Goal: Task Accomplishment & Management: Use online tool/utility

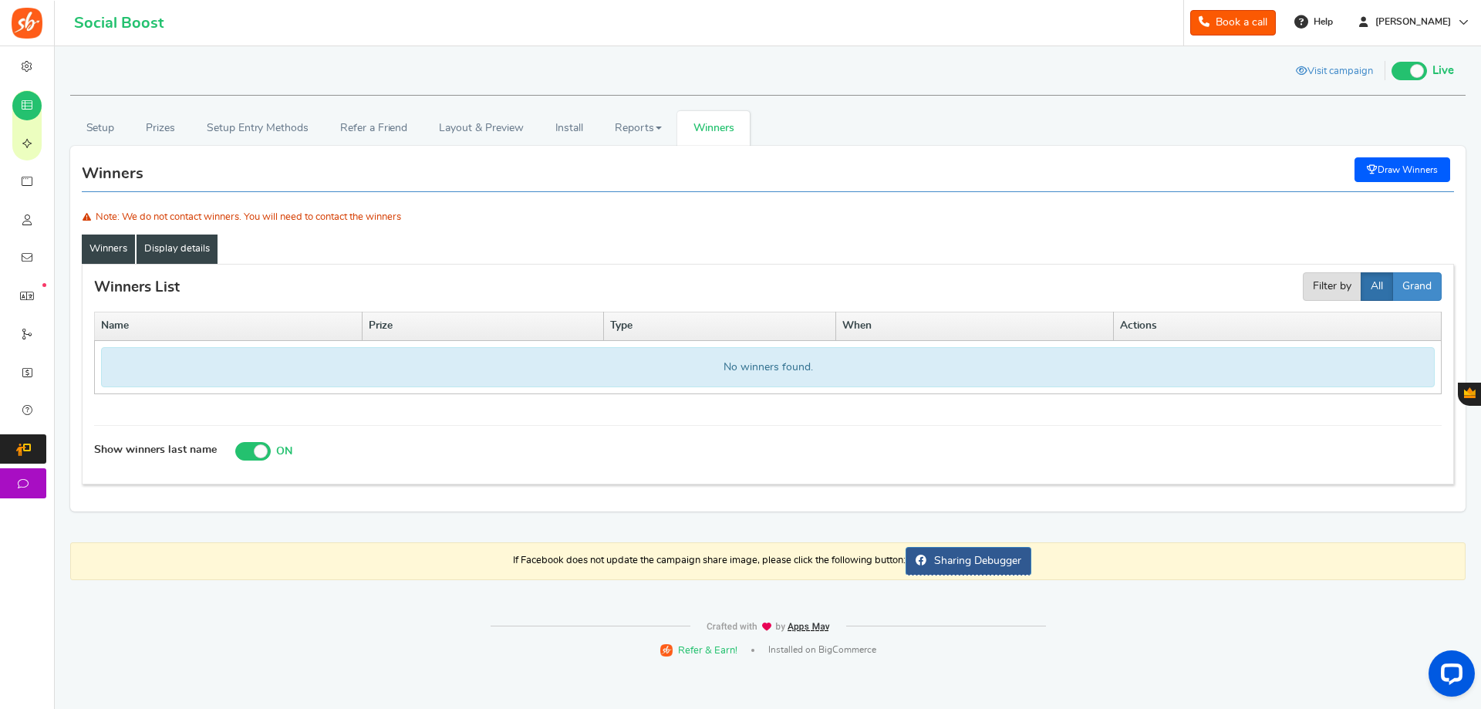
click at [173, 251] on link "Display details" at bounding box center [176, 248] width 81 height 29
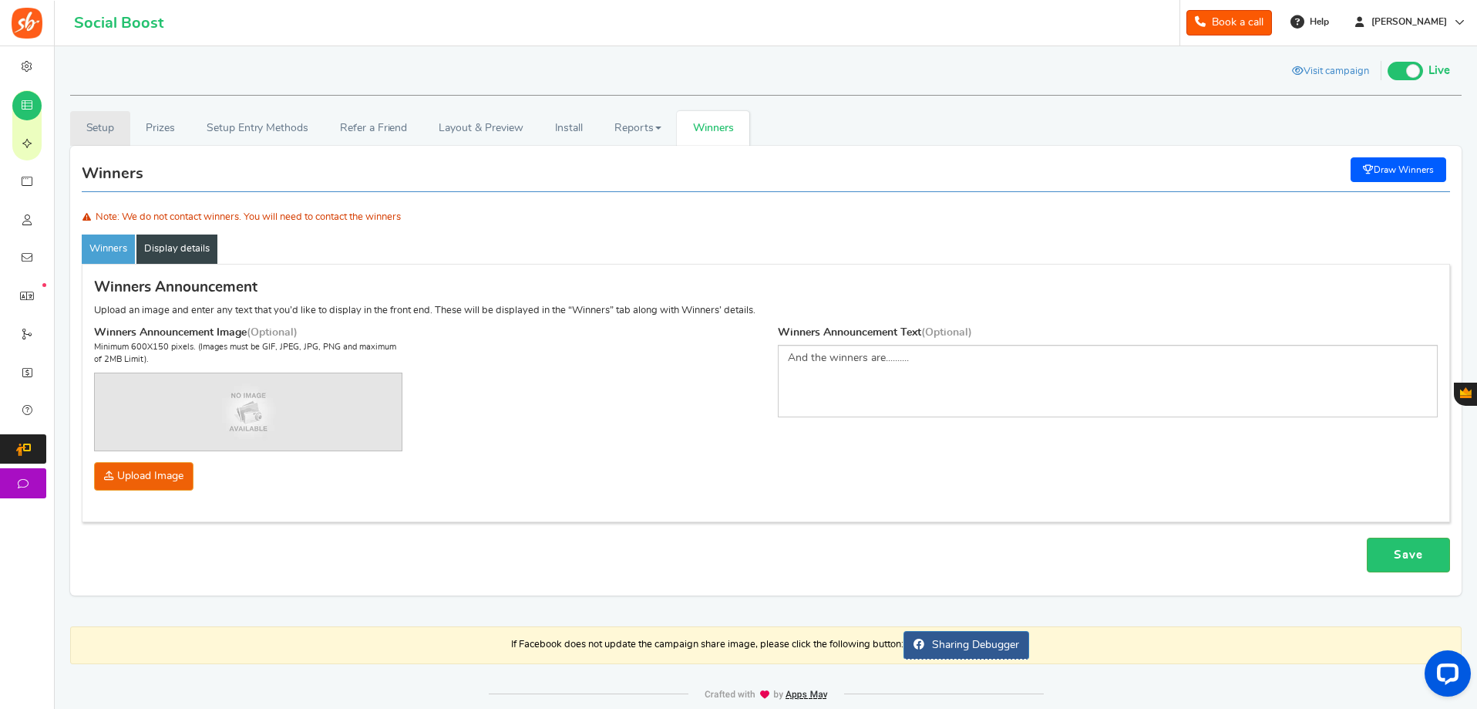
click at [109, 138] on link "Setup" at bounding box center [100, 128] width 60 height 35
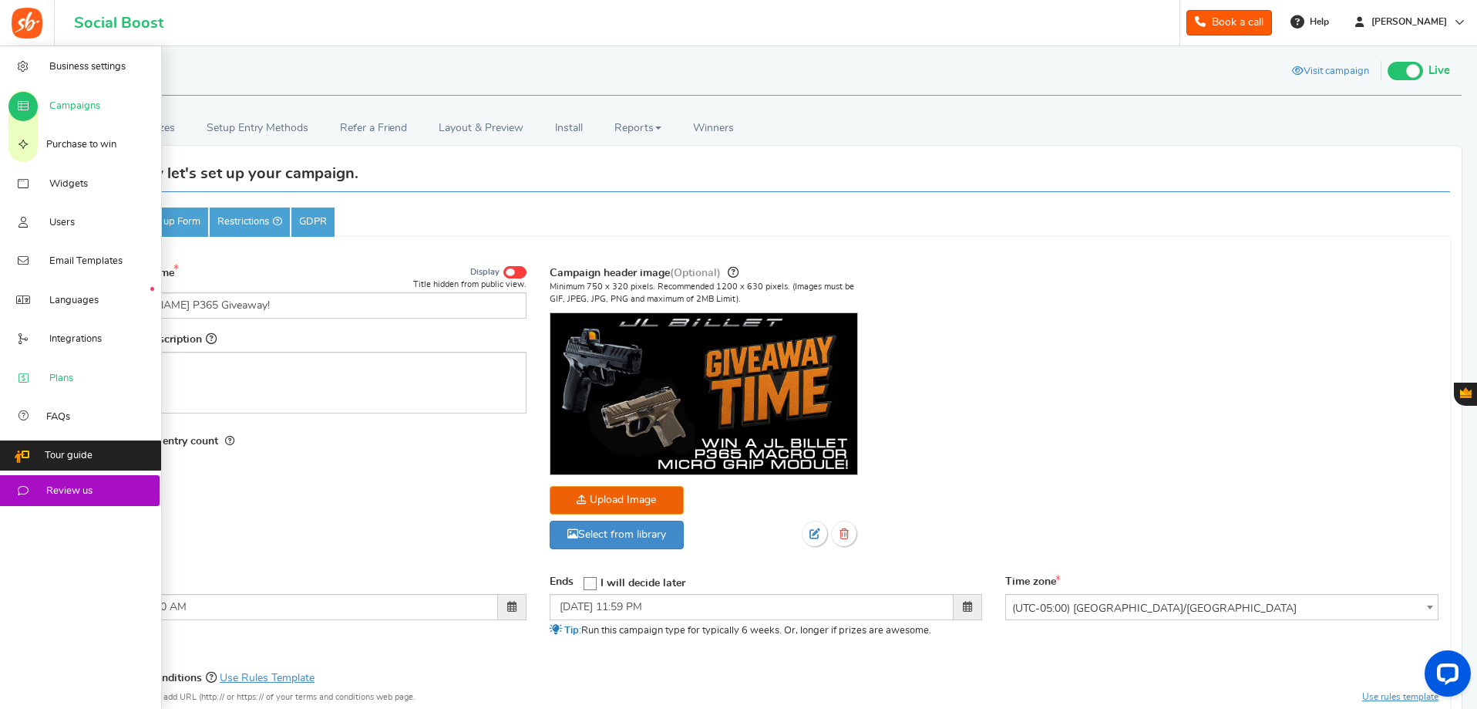
click at [96, 372] on link "Plans" at bounding box center [81, 377] width 162 height 39
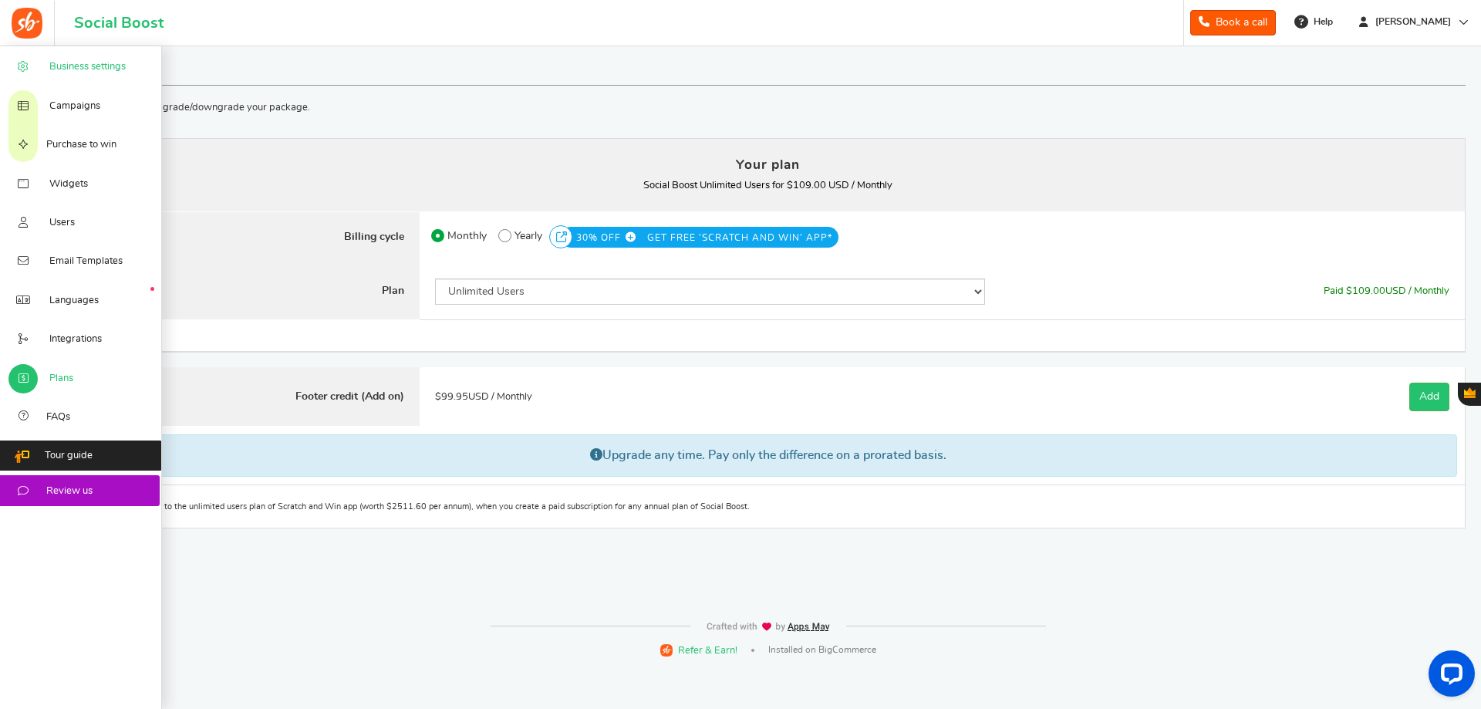
click at [96, 62] on span "Business settings" at bounding box center [87, 67] width 76 height 14
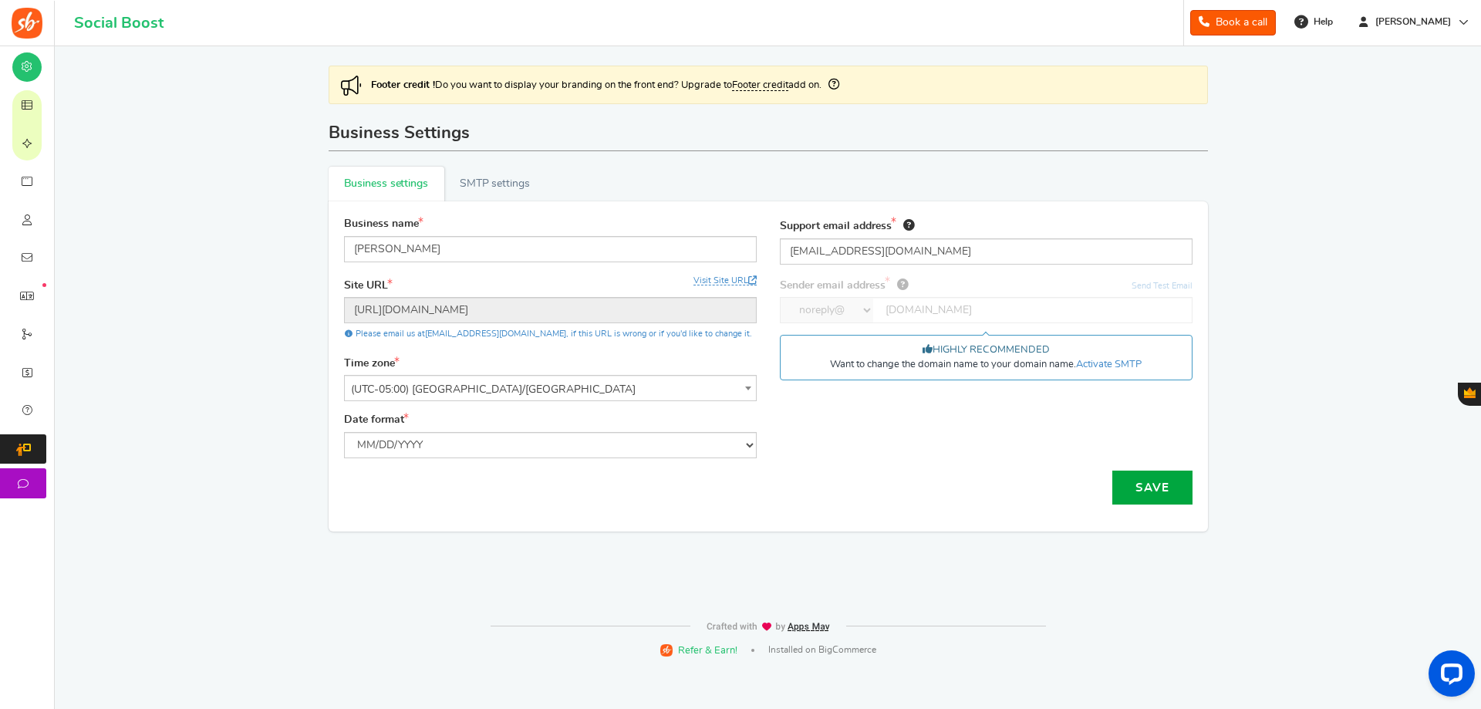
click at [0, 0] on span "Plans" at bounding box center [0, 0] width 0 height 0
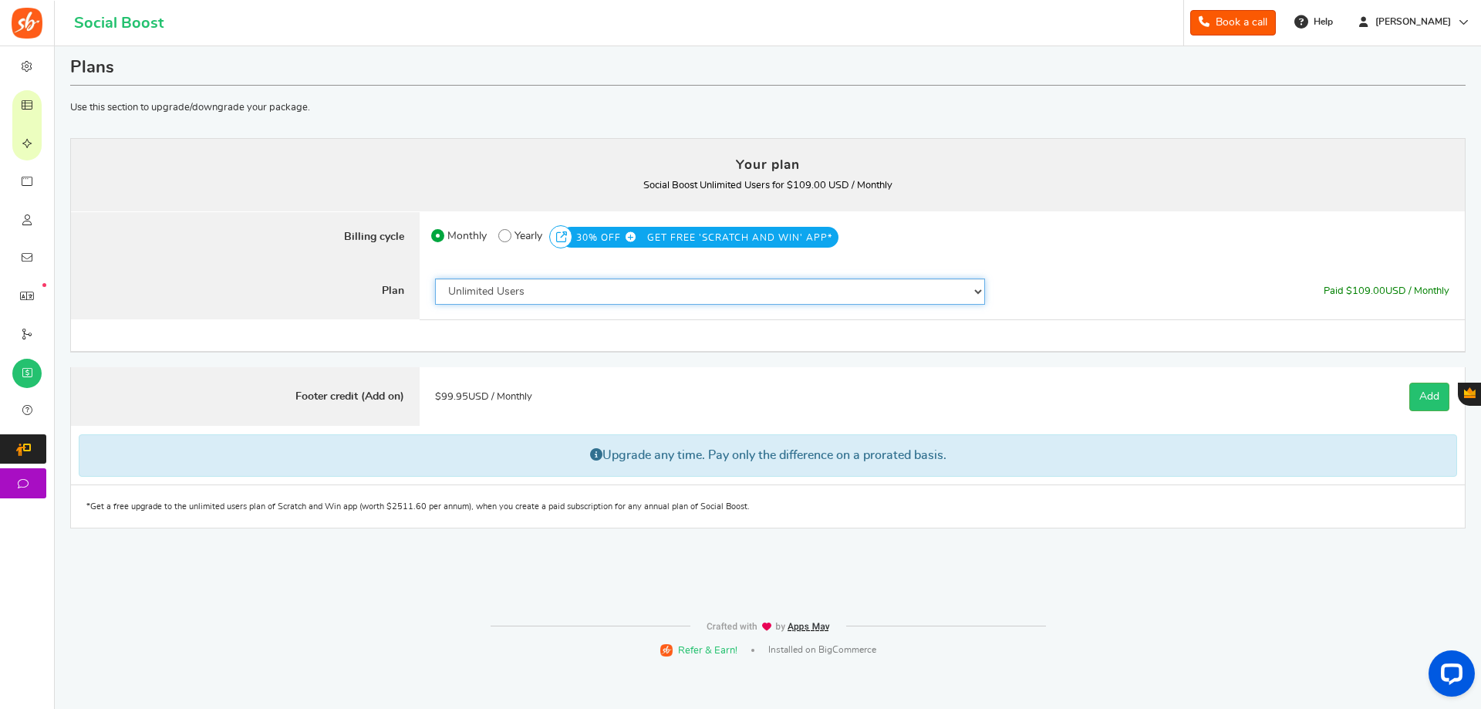
click at [511, 303] on select "50 Users 500 Users 2000 Users 5000 Users 10000 Users 15000 Users 25000 Users En…" at bounding box center [710, 291] width 550 height 26
select select "747"
click at [435, 278] on select "50 Users 500 Users 2000 Users 5000 Users 10000 Users 15000 Users 25000 Users En…" at bounding box center [710, 291] width 550 height 26
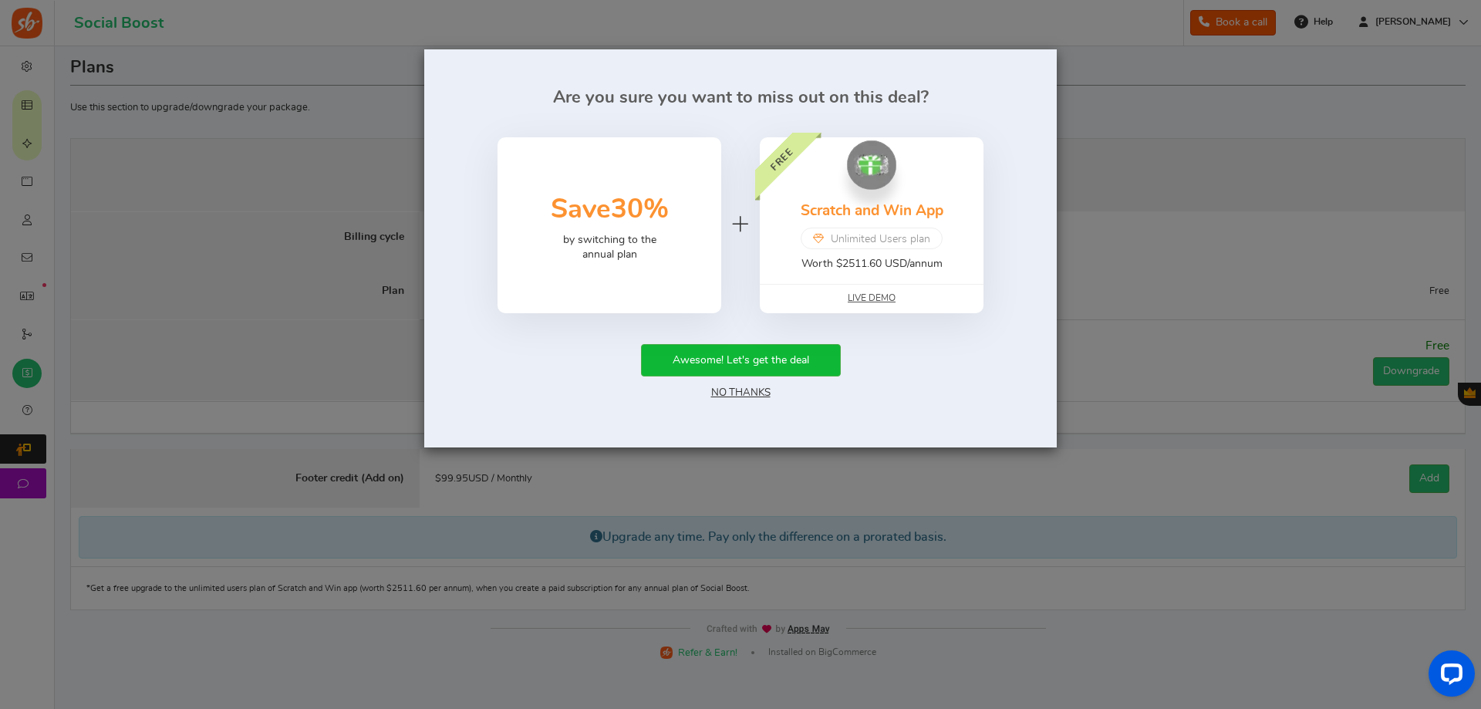
click at [1144, 298] on div "Are you sure you want to miss out on this deal? 50% Save 30% by switching to th…" at bounding box center [740, 354] width 1481 height 709
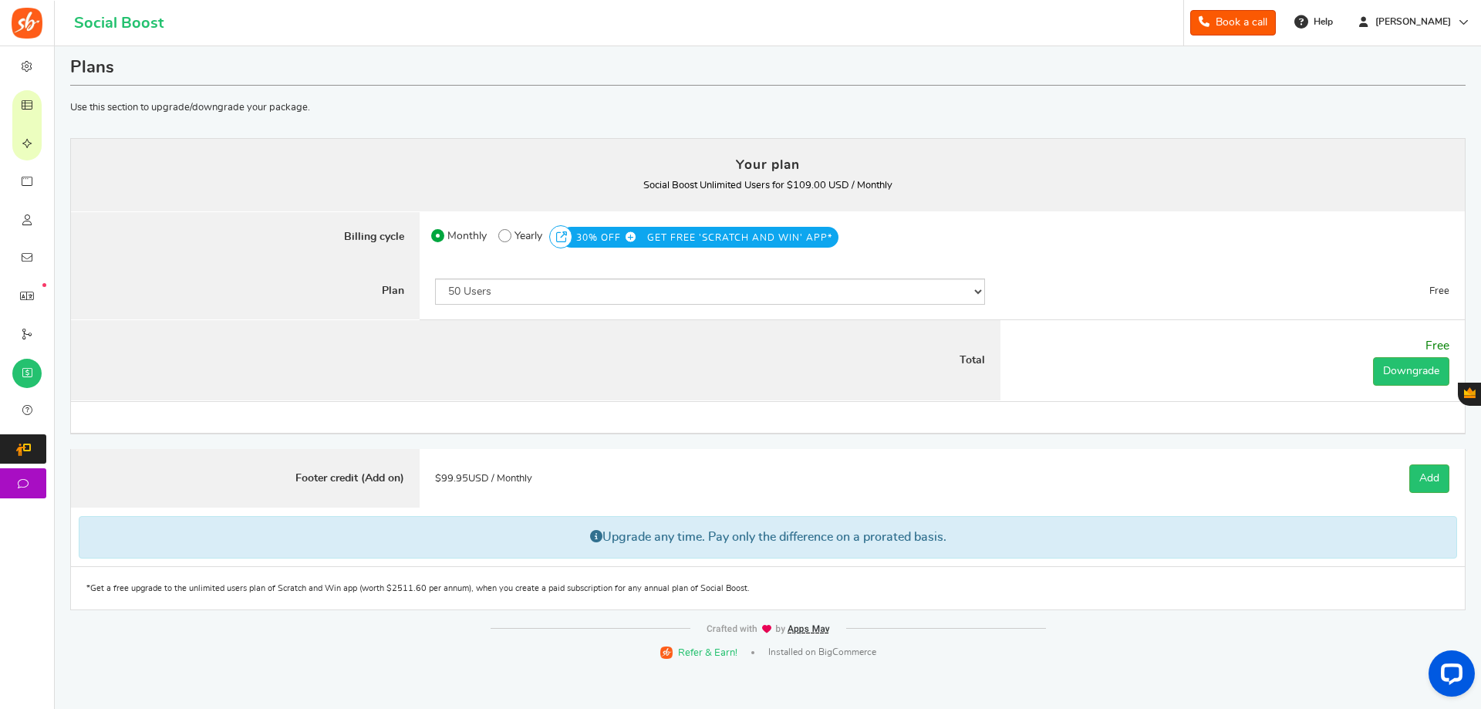
click at [276, 263] on label "Plan" at bounding box center [245, 291] width 349 height 57
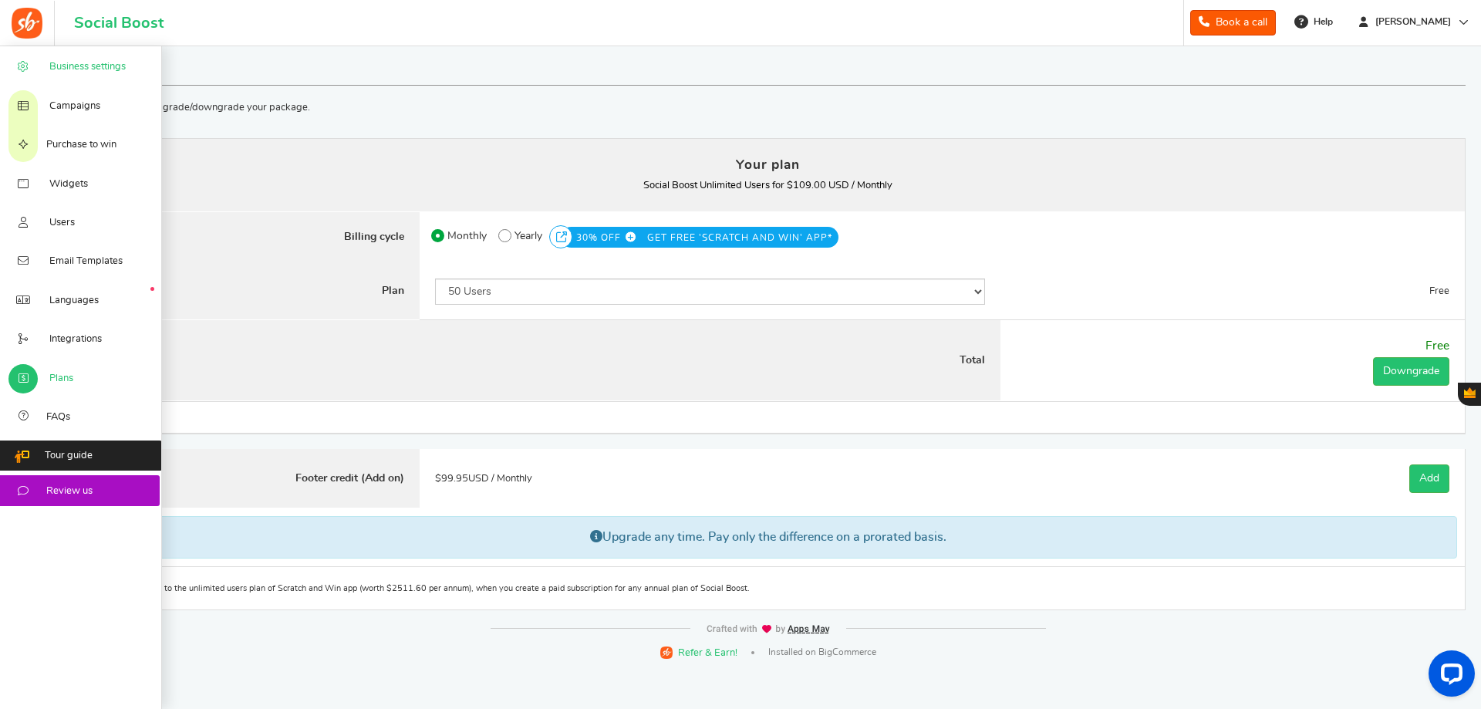
click at [15, 65] on icon at bounding box center [22, 67] width 15 height 12
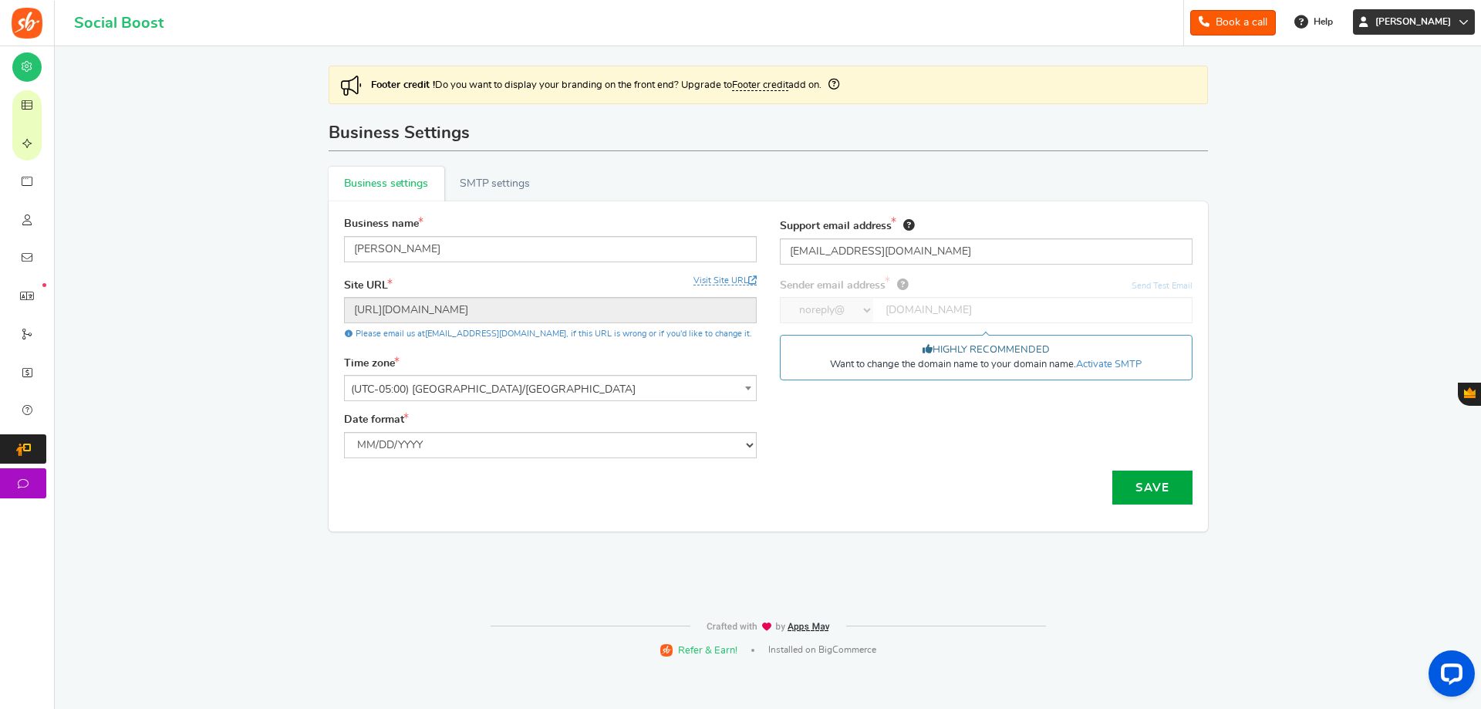
click at [1417, 27] on span "[PERSON_NAME]" at bounding box center [1413, 21] width 88 height 13
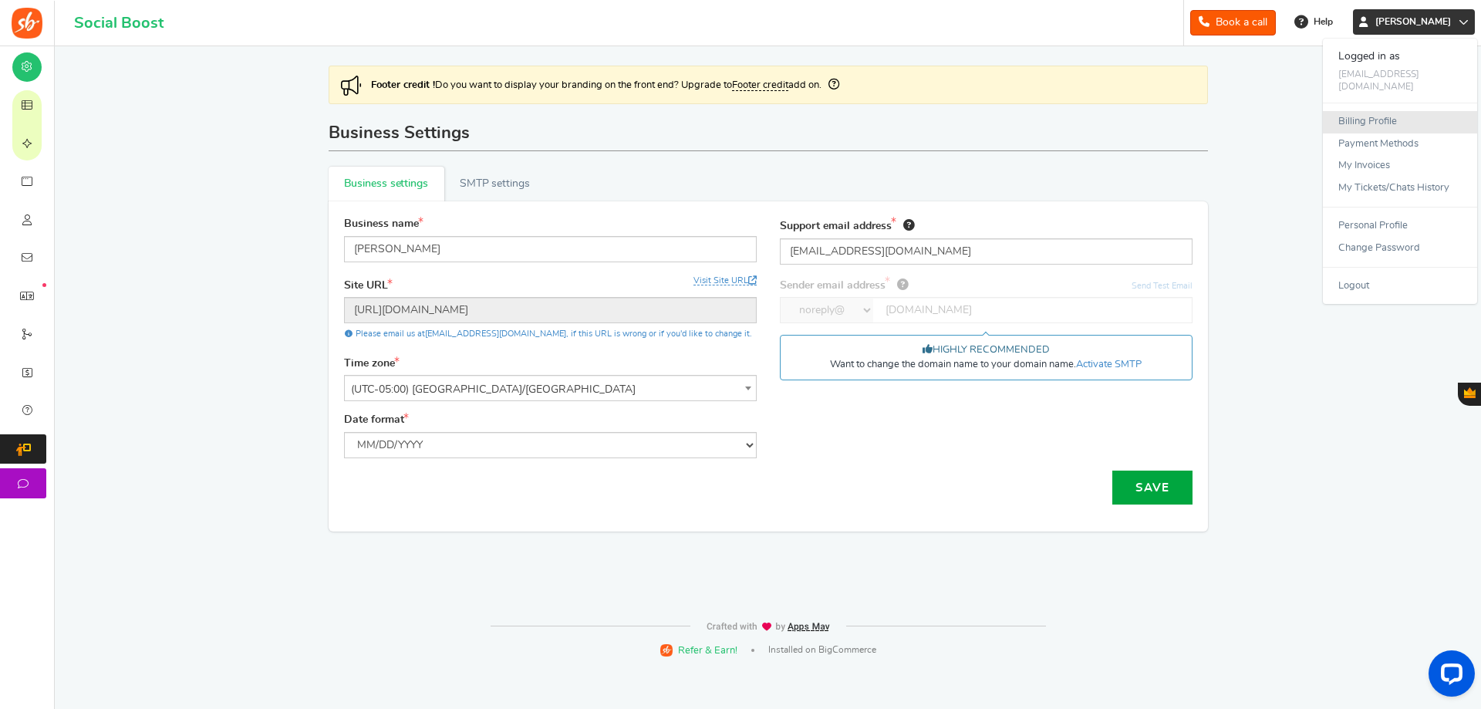
click at [1374, 113] on link "Billing Profile" at bounding box center [1399, 122] width 154 height 22
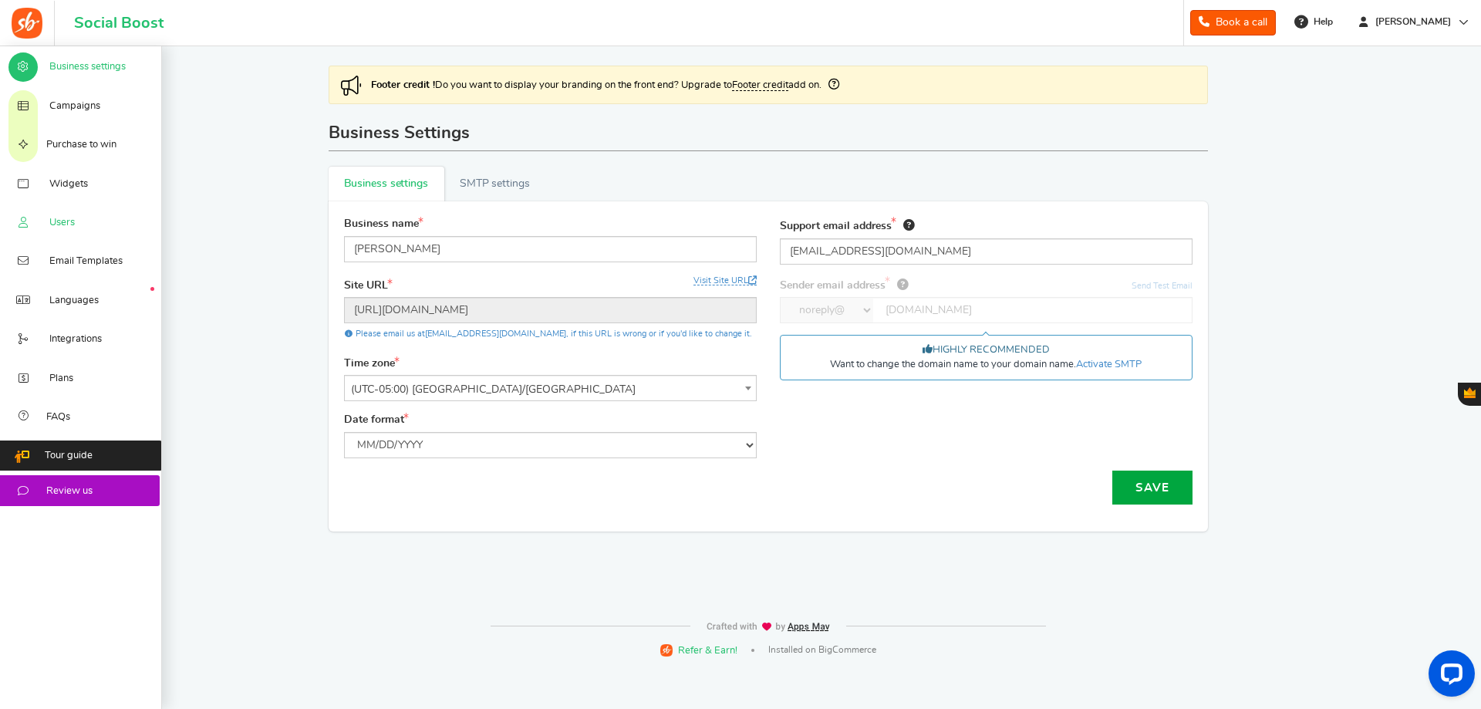
click at [72, 217] on span "Users" at bounding box center [61, 223] width 25 height 14
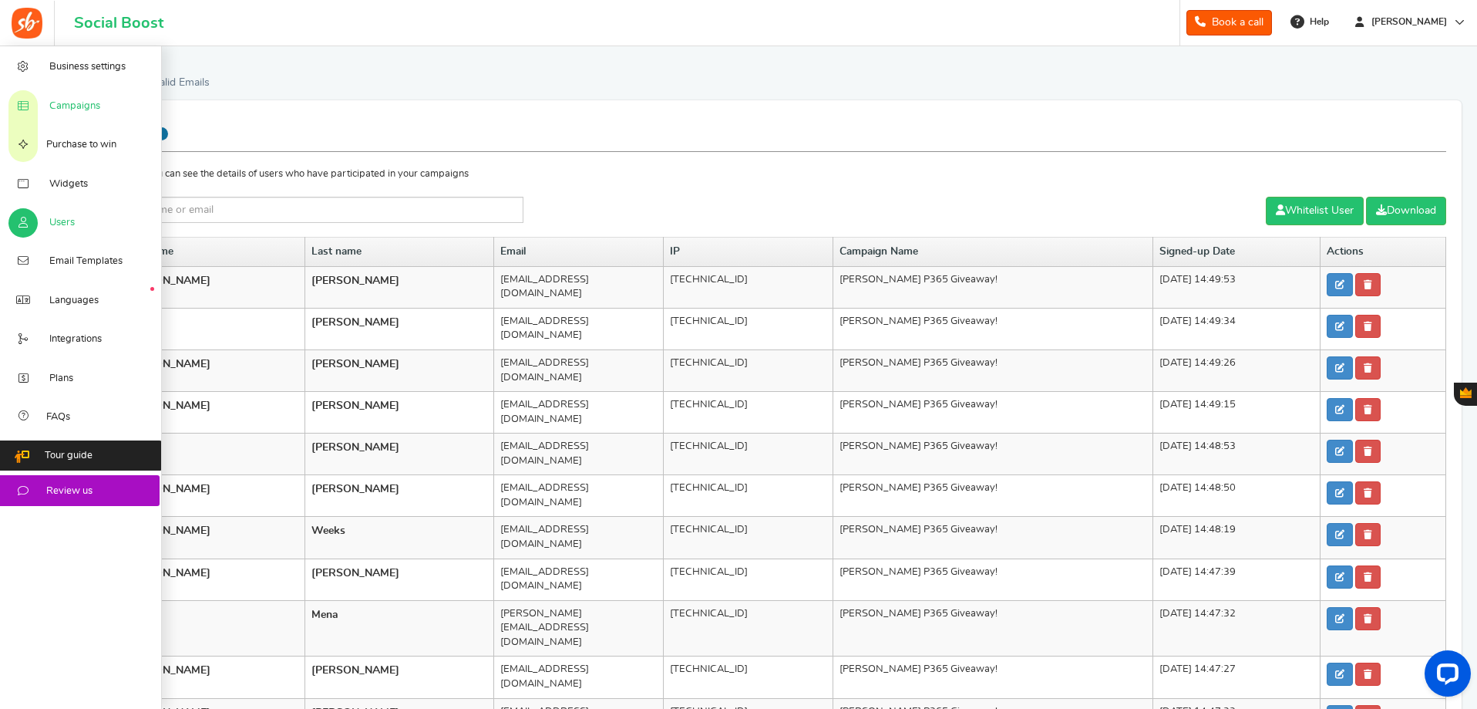
click at [78, 113] on link "Campaigns" at bounding box center [81, 105] width 162 height 39
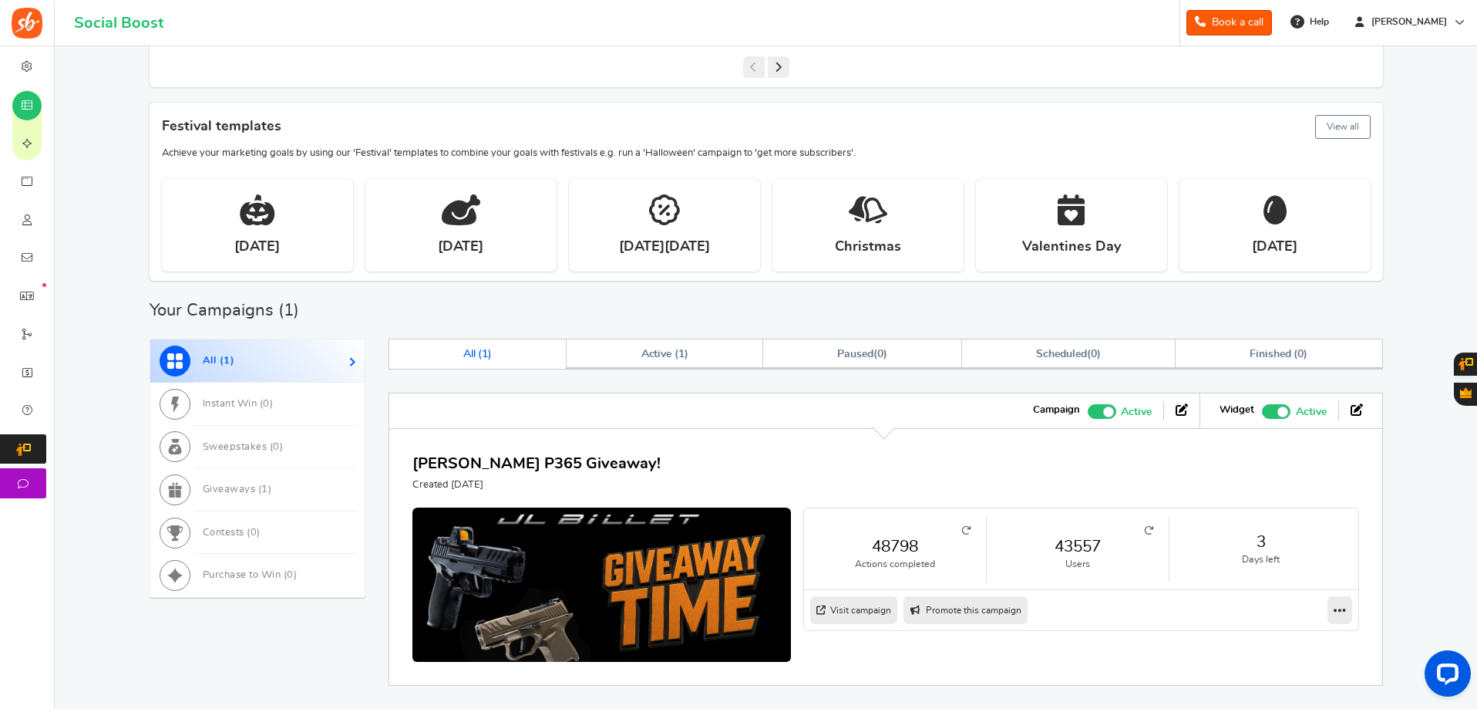
scroll to position [536, 0]
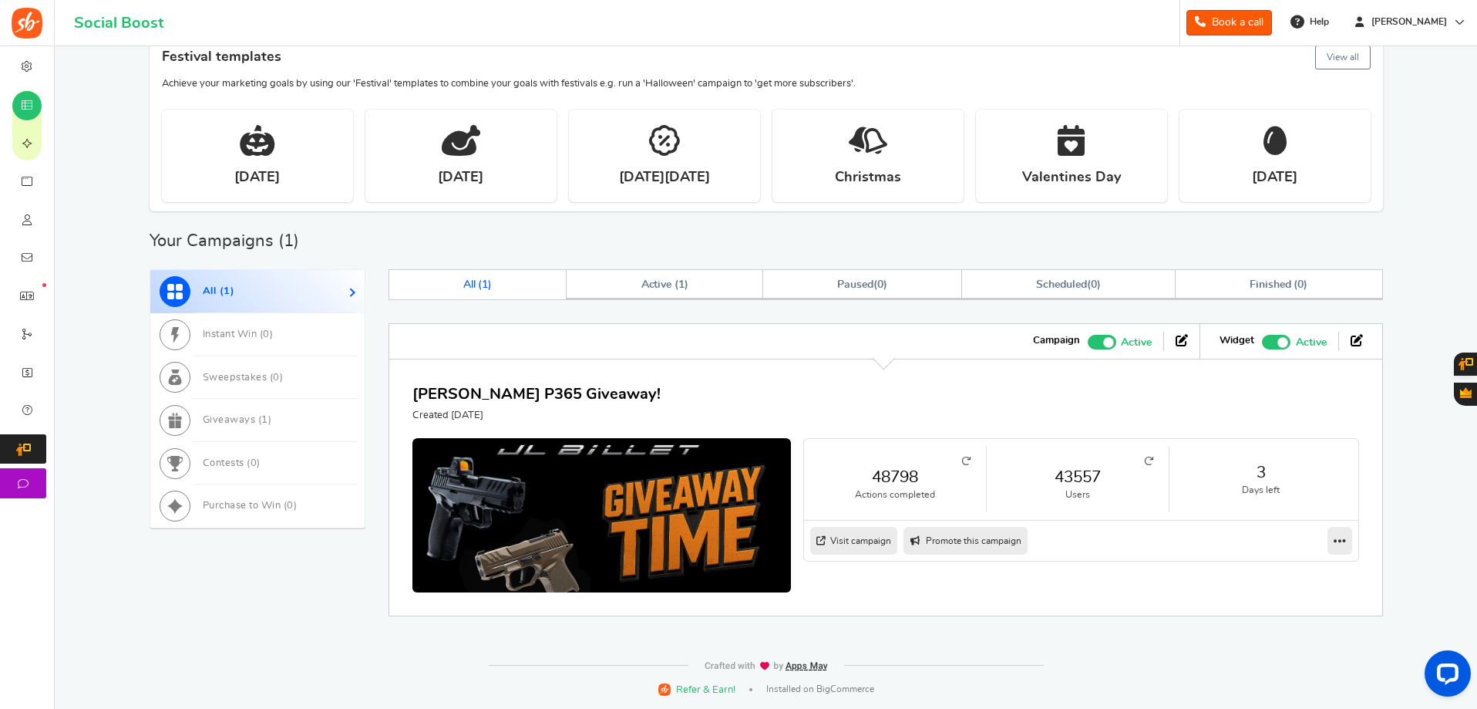
click at [1071, 477] on link "43557" at bounding box center [1077, 477] width 151 height 22
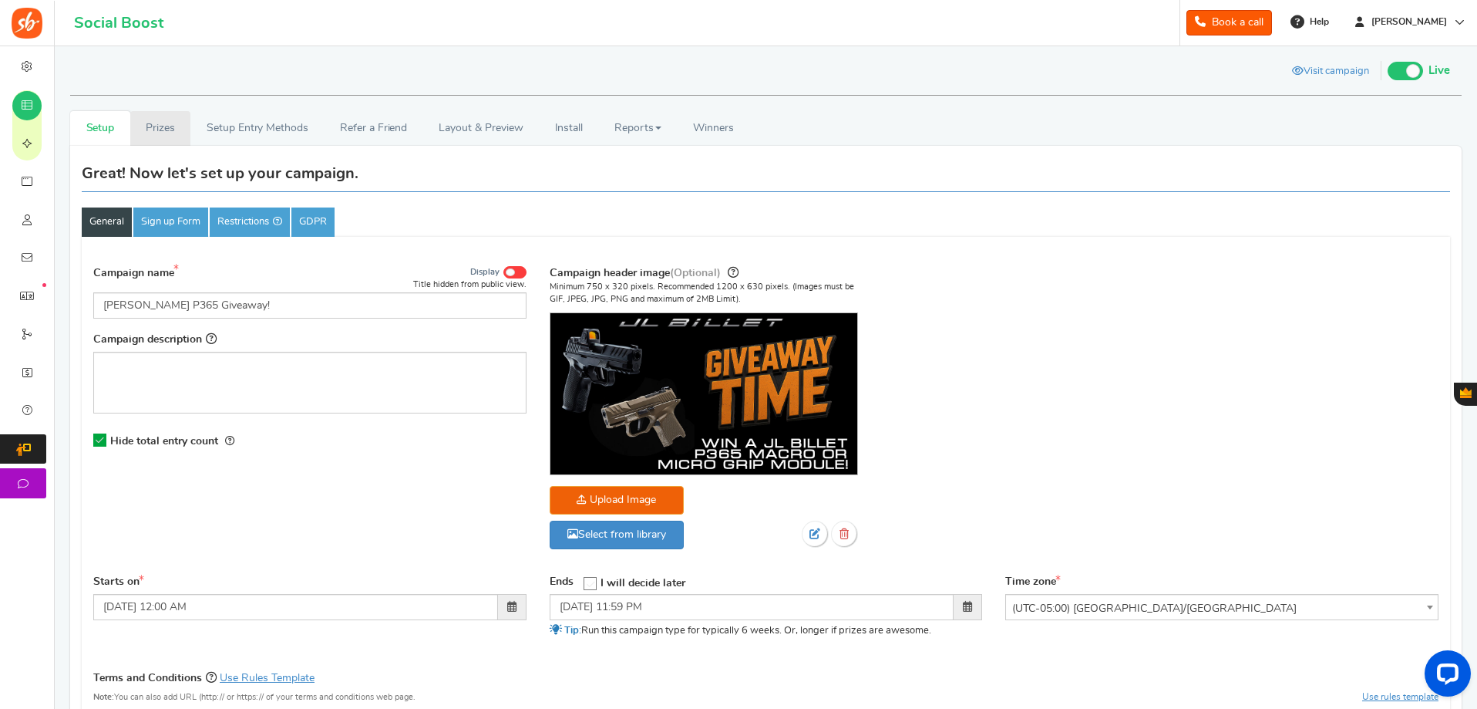
click at [164, 130] on link "Prizes" at bounding box center [160, 128] width 61 height 35
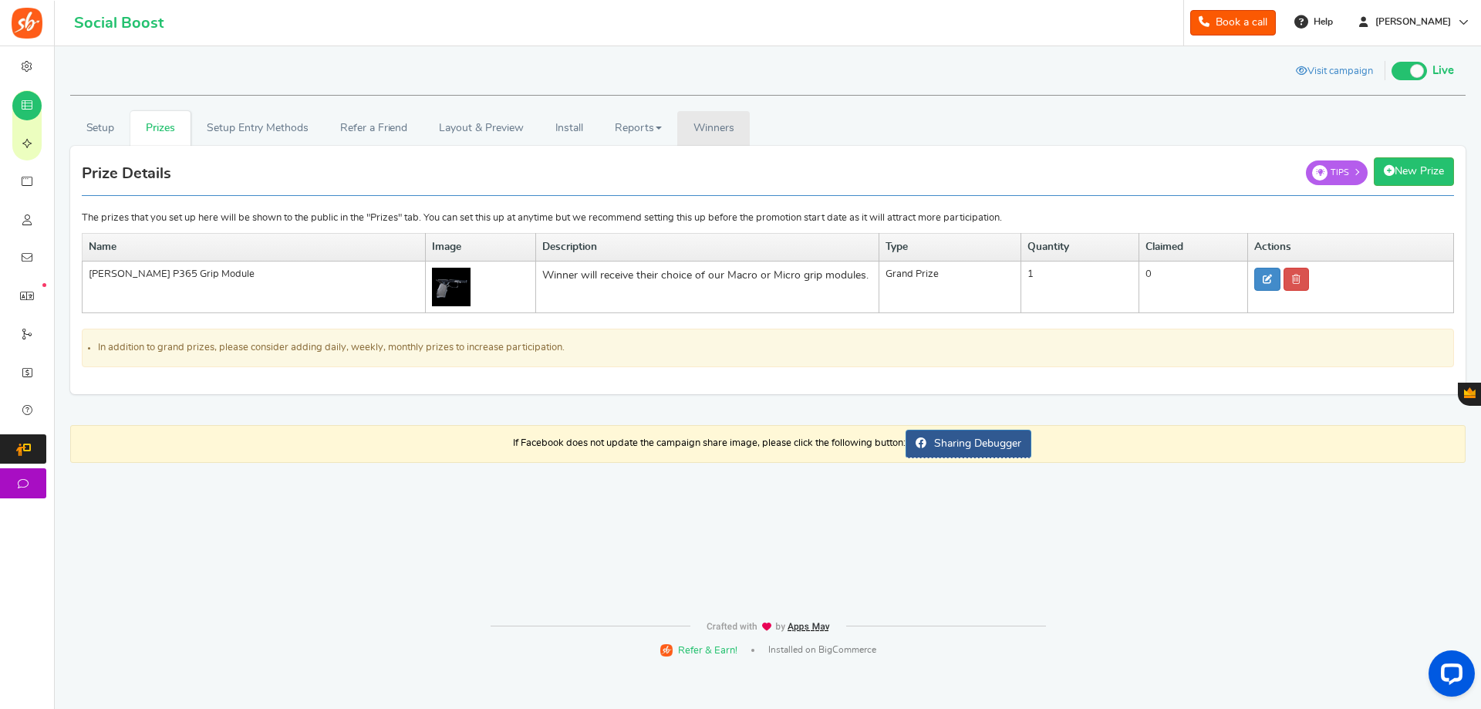
click at [726, 125] on span "Winners" at bounding box center [713, 128] width 41 height 11
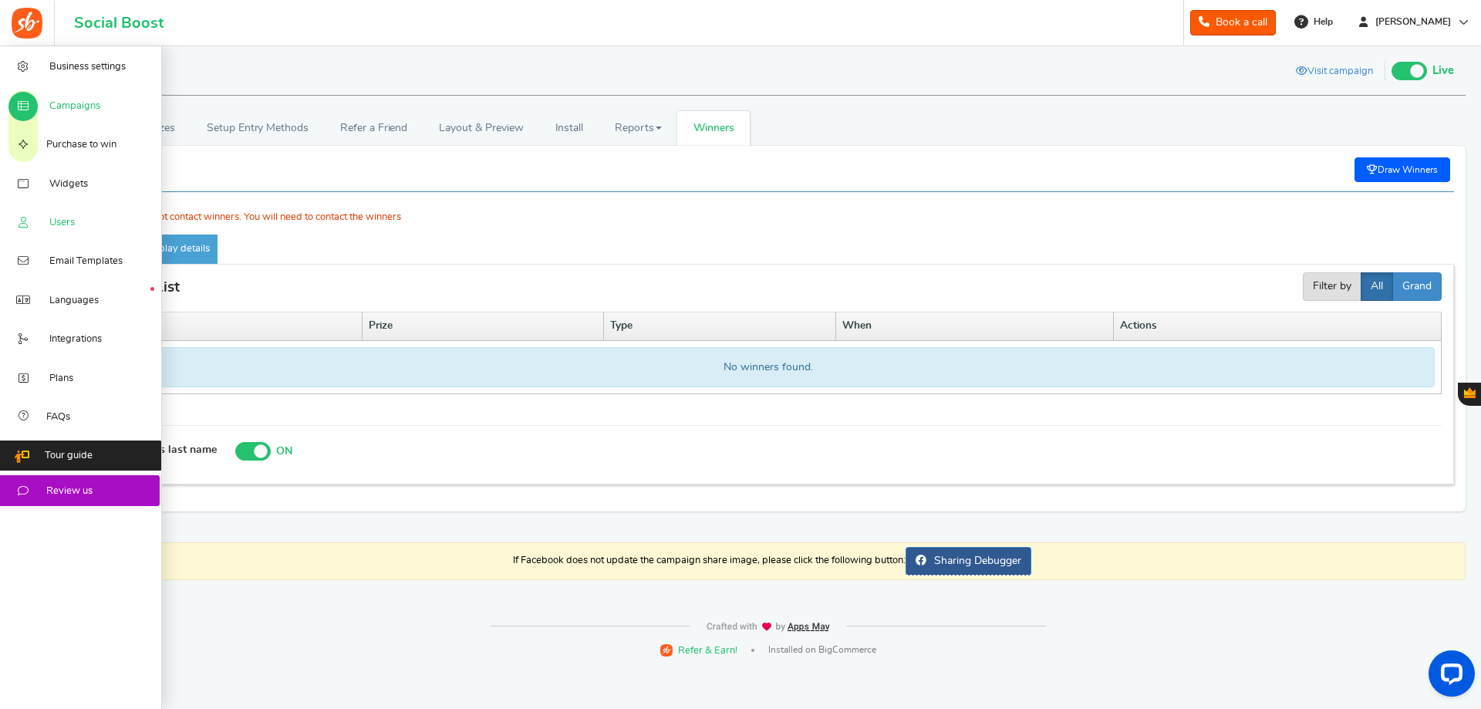
click at [48, 216] on link "Users" at bounding box center [81, 222] width 162 height 39
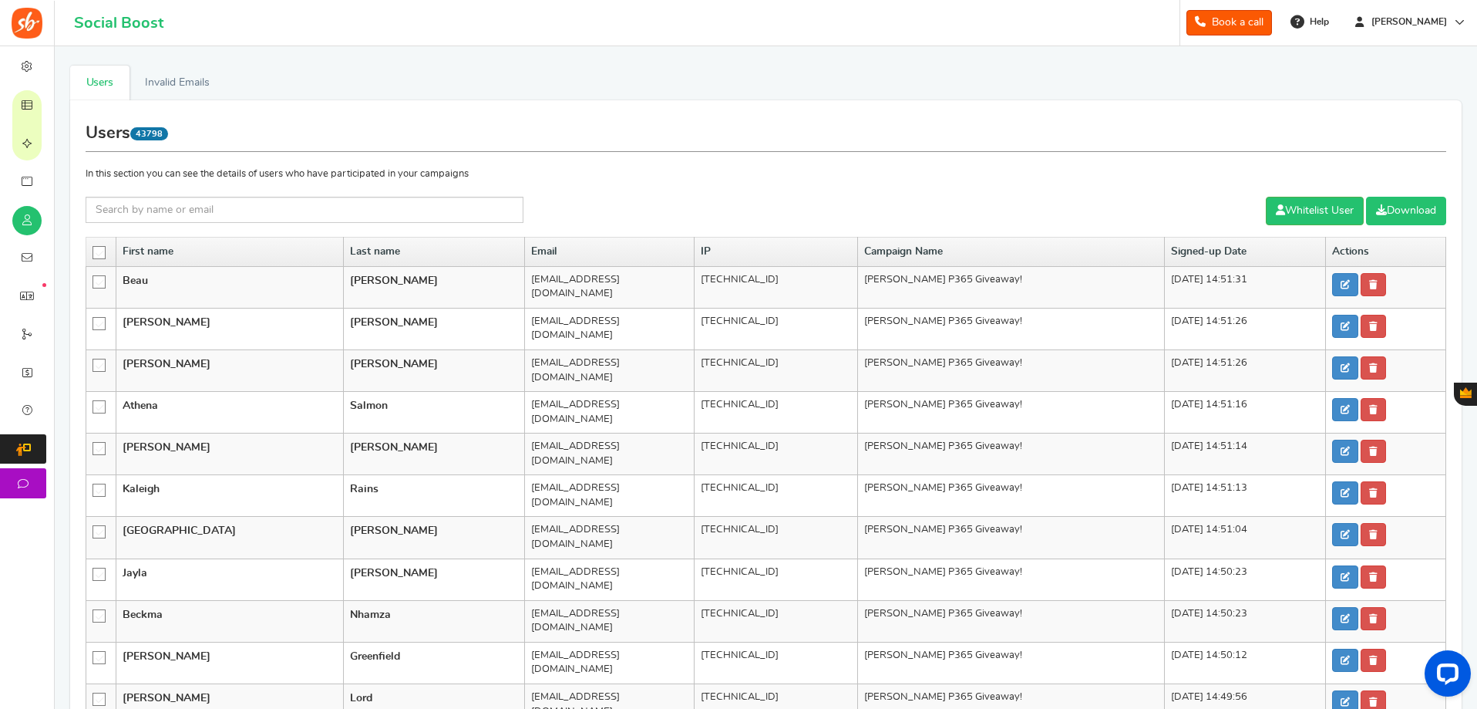
click at [1405, 210] on link "Download" at bounding box center [1406, 211] width 80 height 29
drag, startPoint x: 174, startPoint y: 133, endPoint x: 141, endPoint y: 139, distance: 33.6
click at [141, 139] on h1 "Users 43798" at bounding box center [766, 134] width 1361 height 36
click at [241, 131] on h1 "Users 43798" at bounding box center [766, 134] width 1361 height 36
drag, startPoint x: 169, startPoint y: 136, endPoint x: 140, endPoint y: 139, distance: 28.6
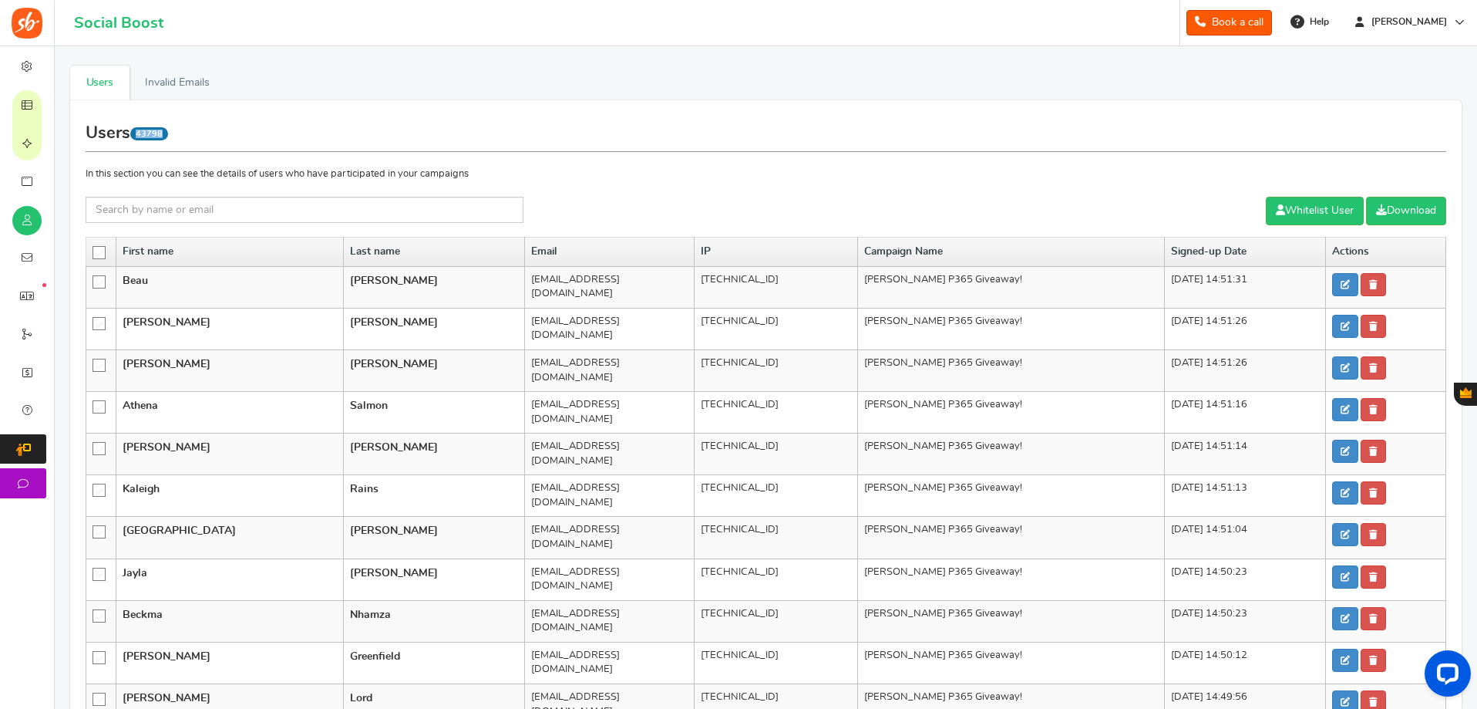
click at [140, 139] on span "43798" at bounding box center [149, 133] width 38 height 13
click at [140, 138] on span "43798" at bounding box center [149, 133] width 38 height 13
drag, startPoint x: 140, startPoint y: 133, endPoint x: 191, endPoint y: 136, distance: 50.9
click at [191, 136] on h1 "Users 43798" at bounding box center [766, 134] width 1361 height 36
click at [190, 136] on h1 "Users 43798" at bounding box center [766, 134] width 1361 height 36
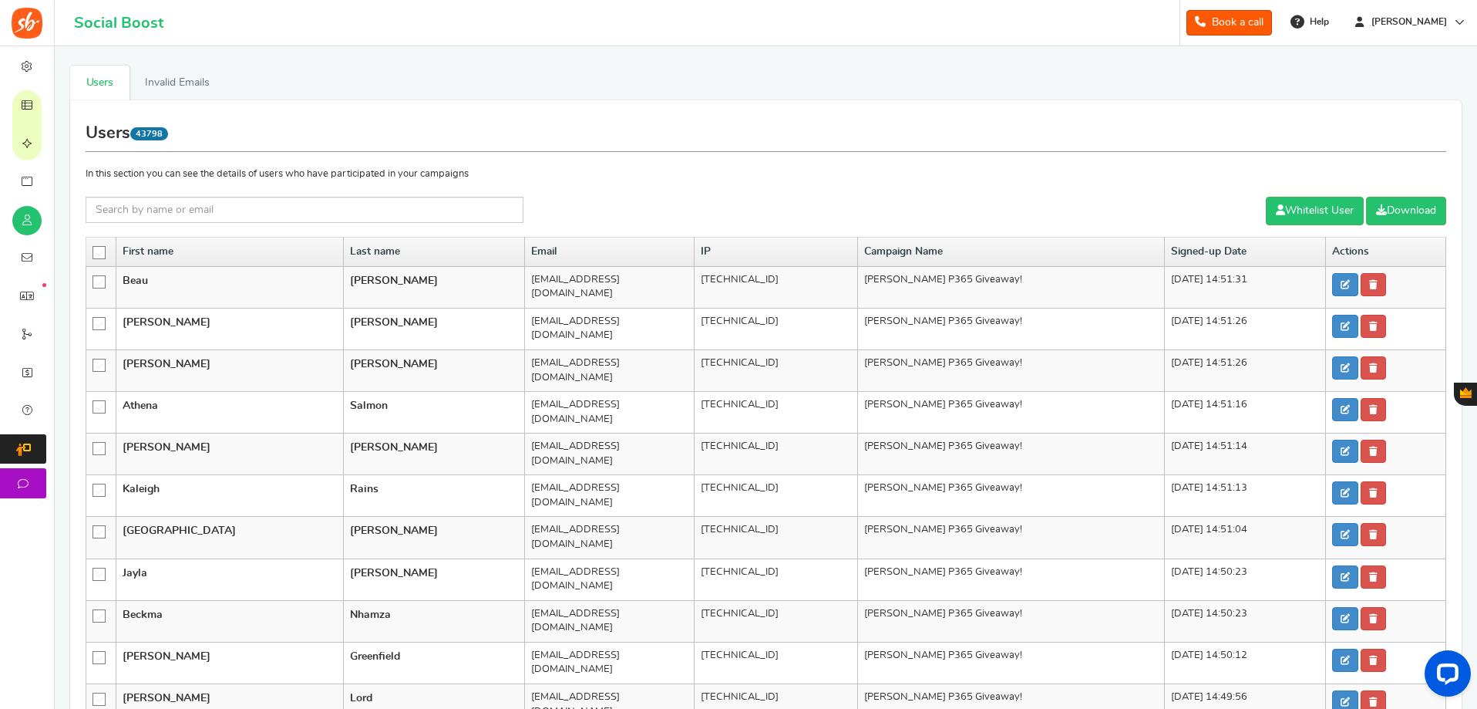
drag, startPoint x: 190, startPoint y: 136, endPoint x: 131, endPoint y: 135, distance: 59.4
click at [131, 135] on h1 "Users 43798" at bounding box center [766, 134] width 1361 height 36
click at [137, 133] on span "43798" at bounding box center [149, 133] width 38 height 13
click at [361, 133] on h1 "Users 43798" at bounding box center [766, 134] width 1361 height 36
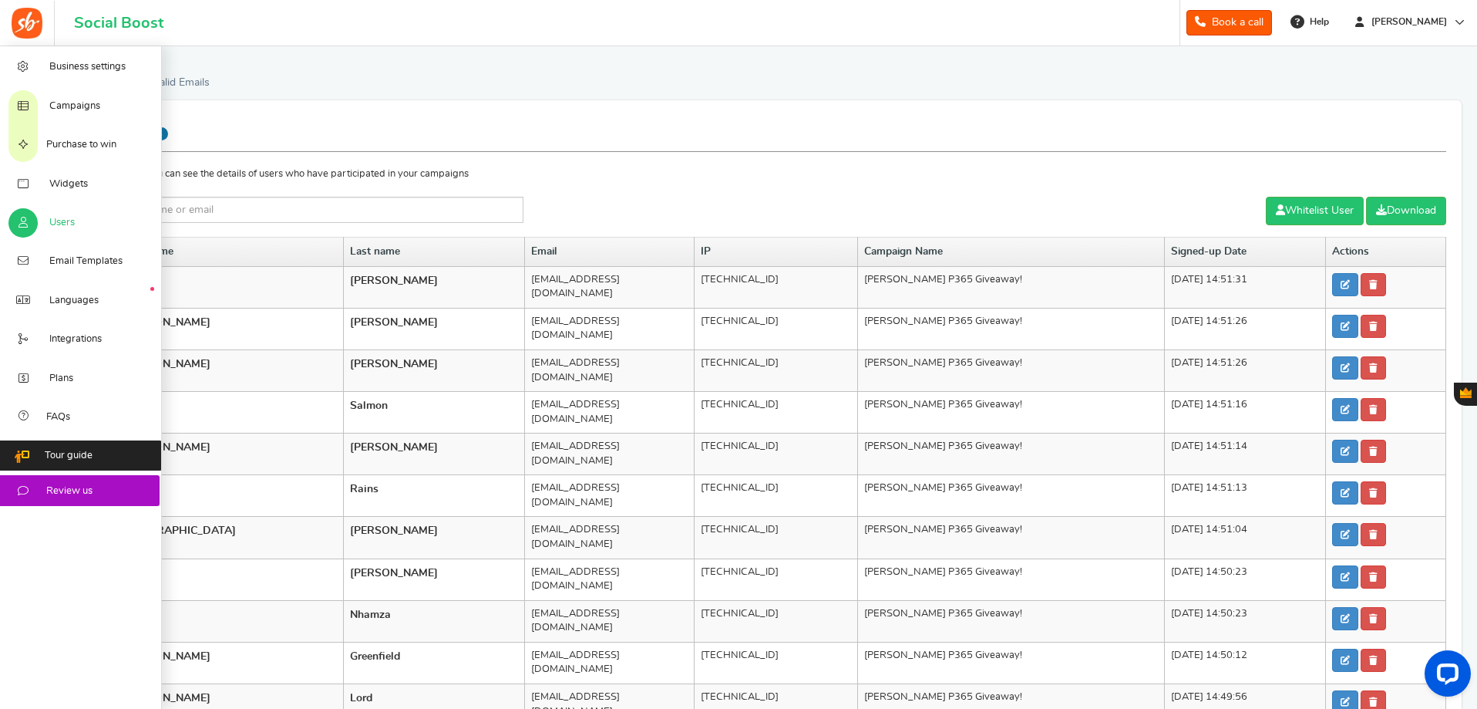
click at [57, 218] on span "Users" at bounding box center [61, 223] width 25 height 14
click at [85, 96] on link "Campaigns" at bounding box center [81, 105] width 162 height 39
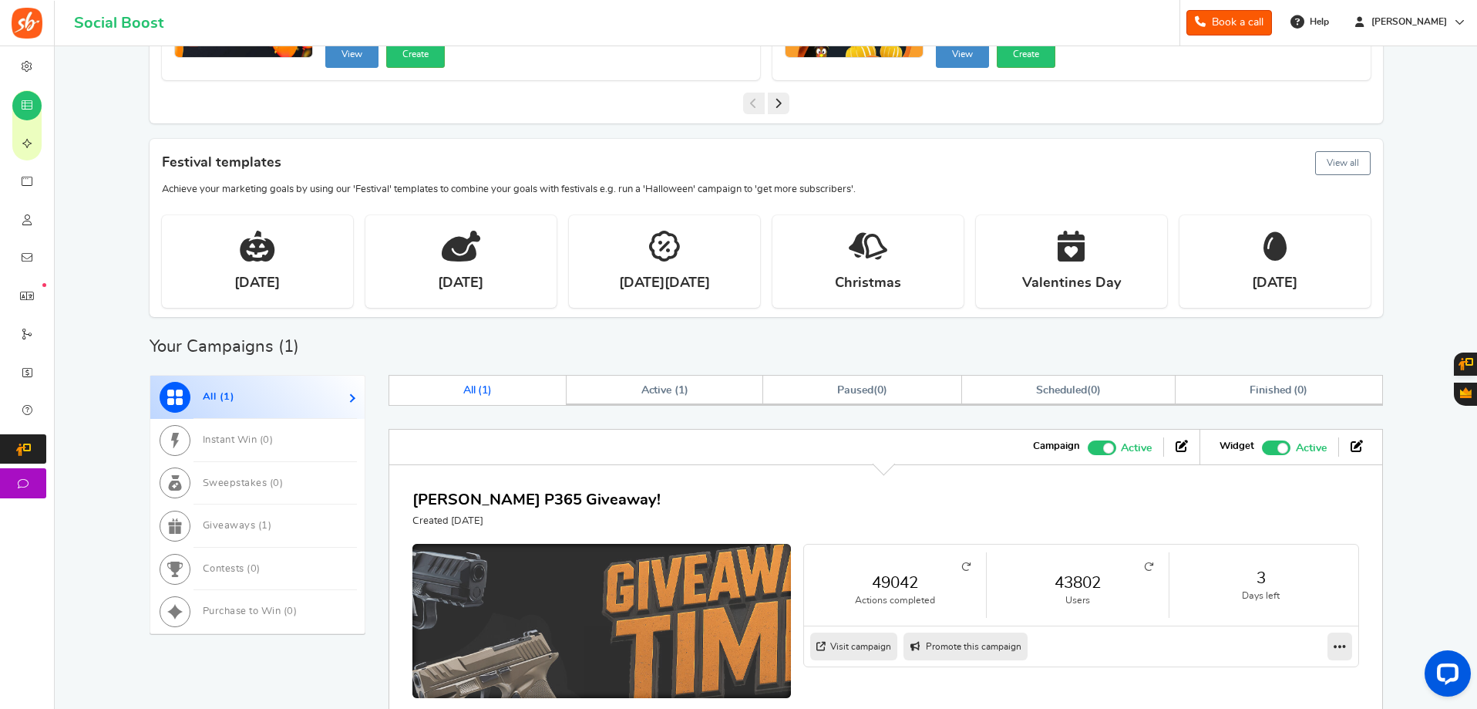
scroll to position [536, 0]
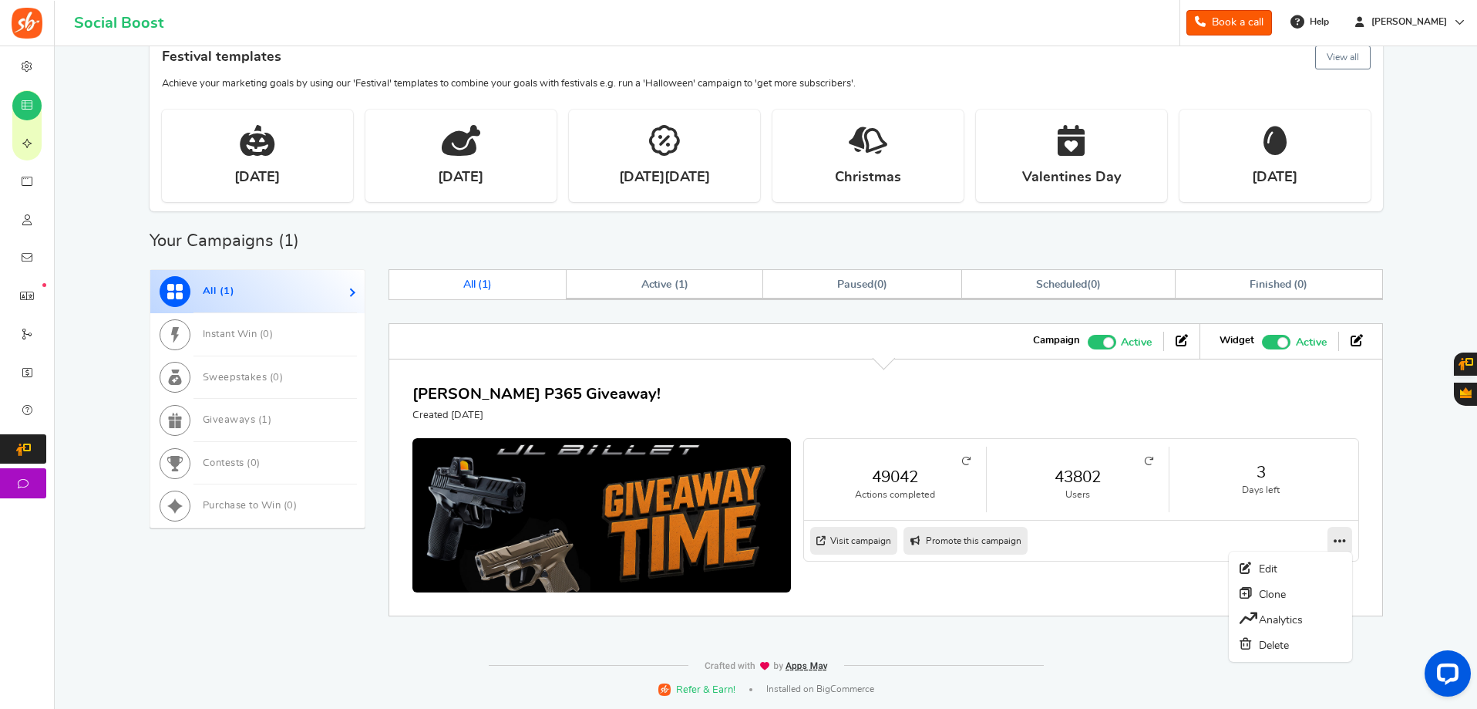
click at [1341, 545] on icon at bounding box center [1340, 541] width 12 height 14
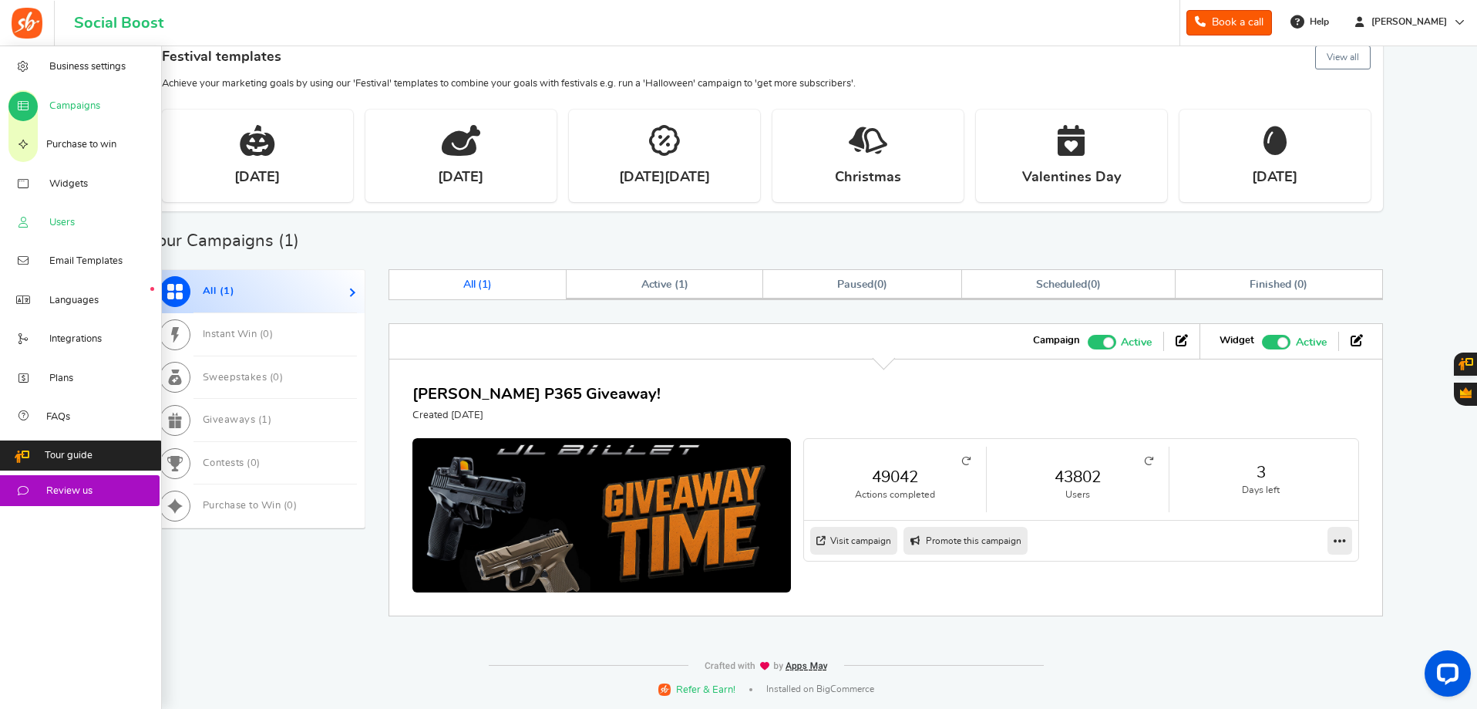
click at [60, 221] on span "Users" at bounding box center [61, 223] width 25 height 14
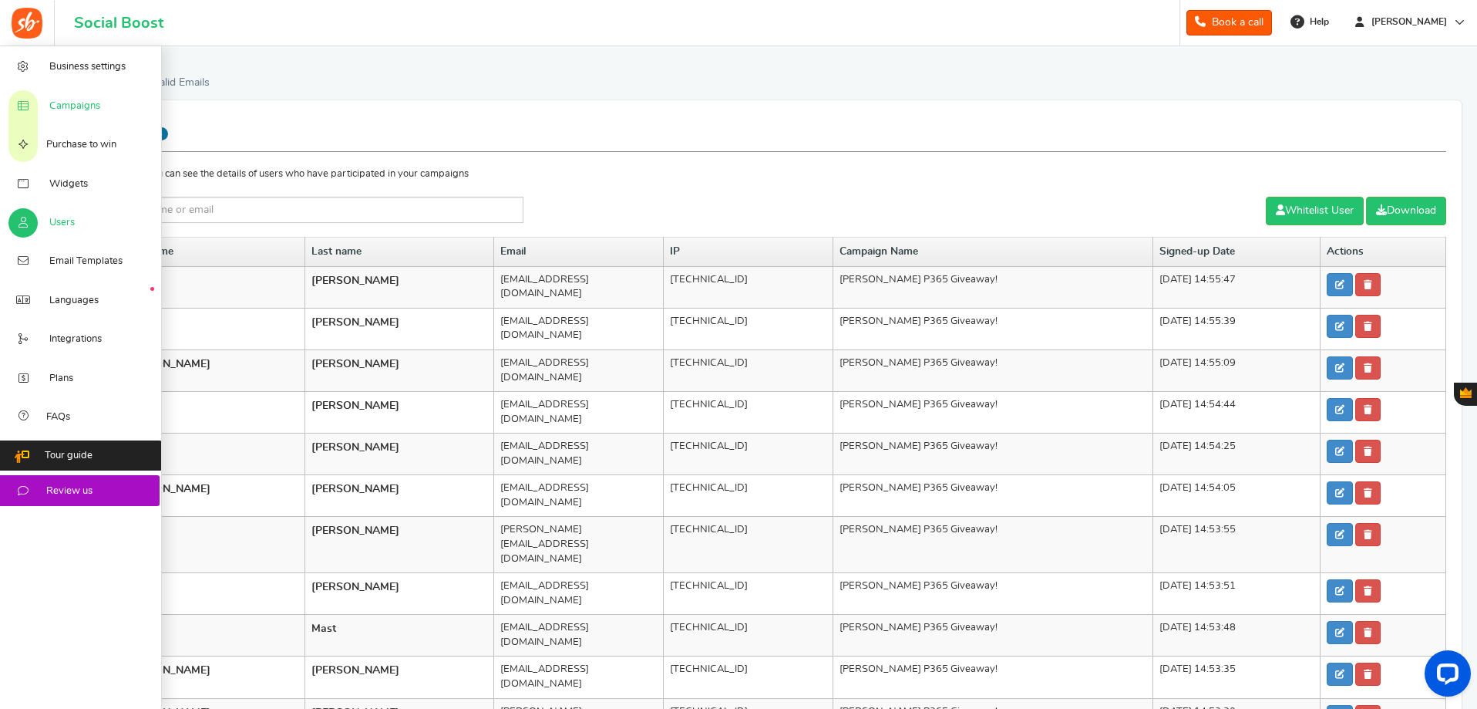
click at [79, 88] on link "Campaigns" at bounding box center [81, 105] width 162 height 39
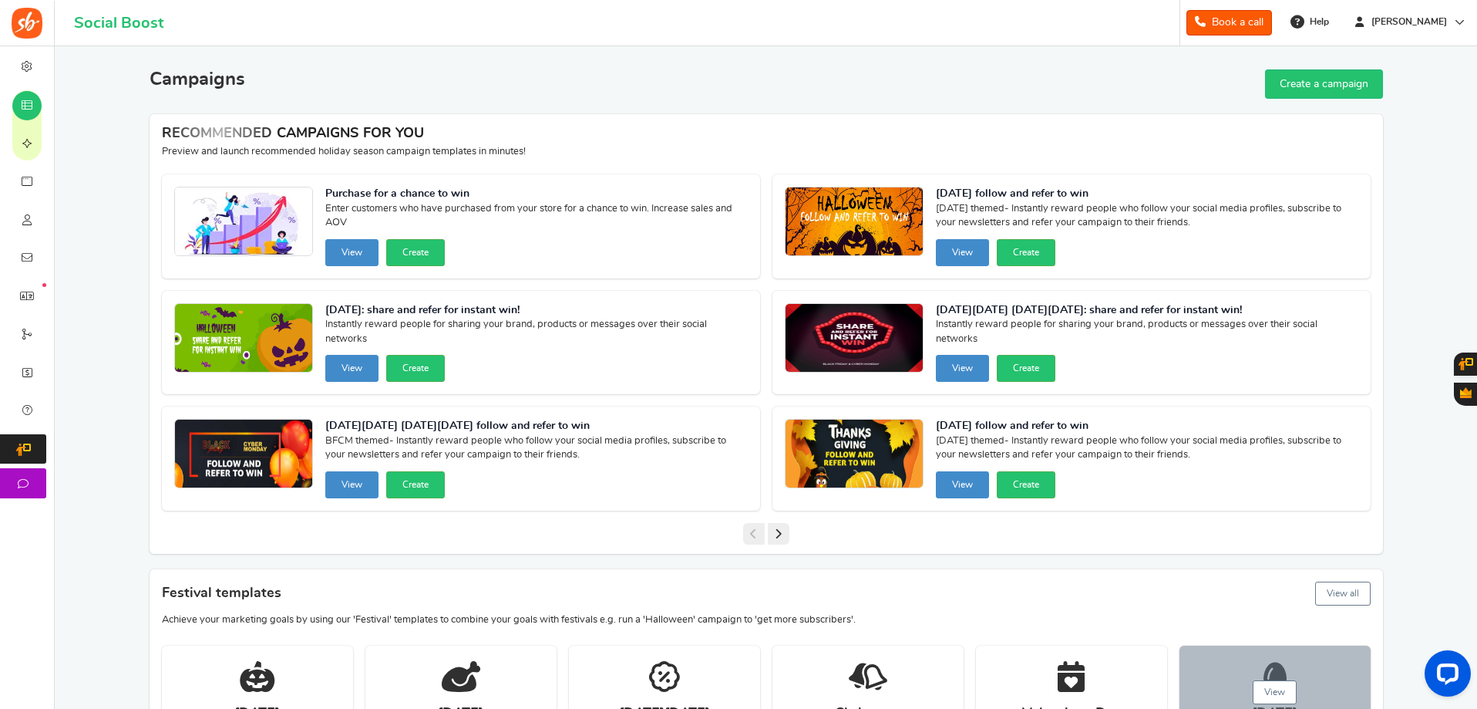
scroll to position [463, 0]
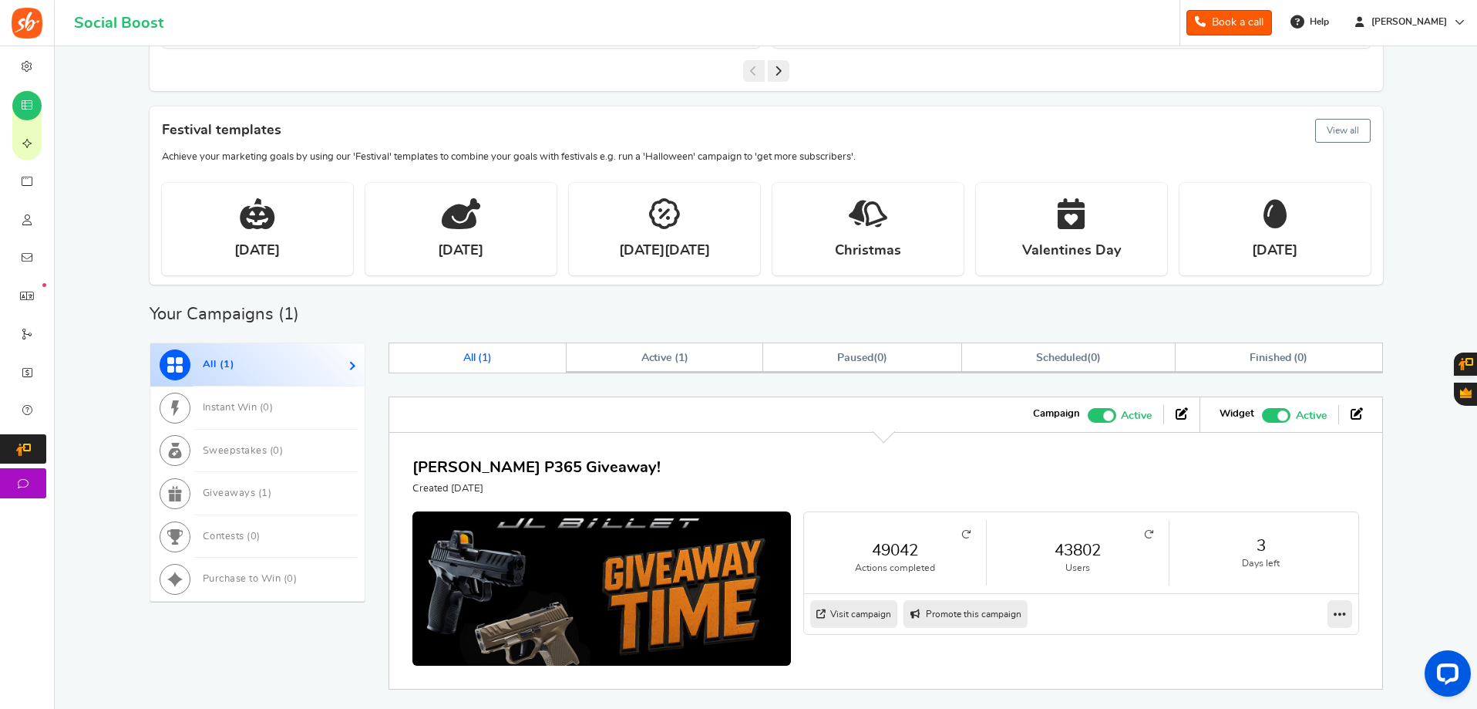
click at [1038, 558] on link "43802" at bounding box center [1077, 550] width 151 height 22
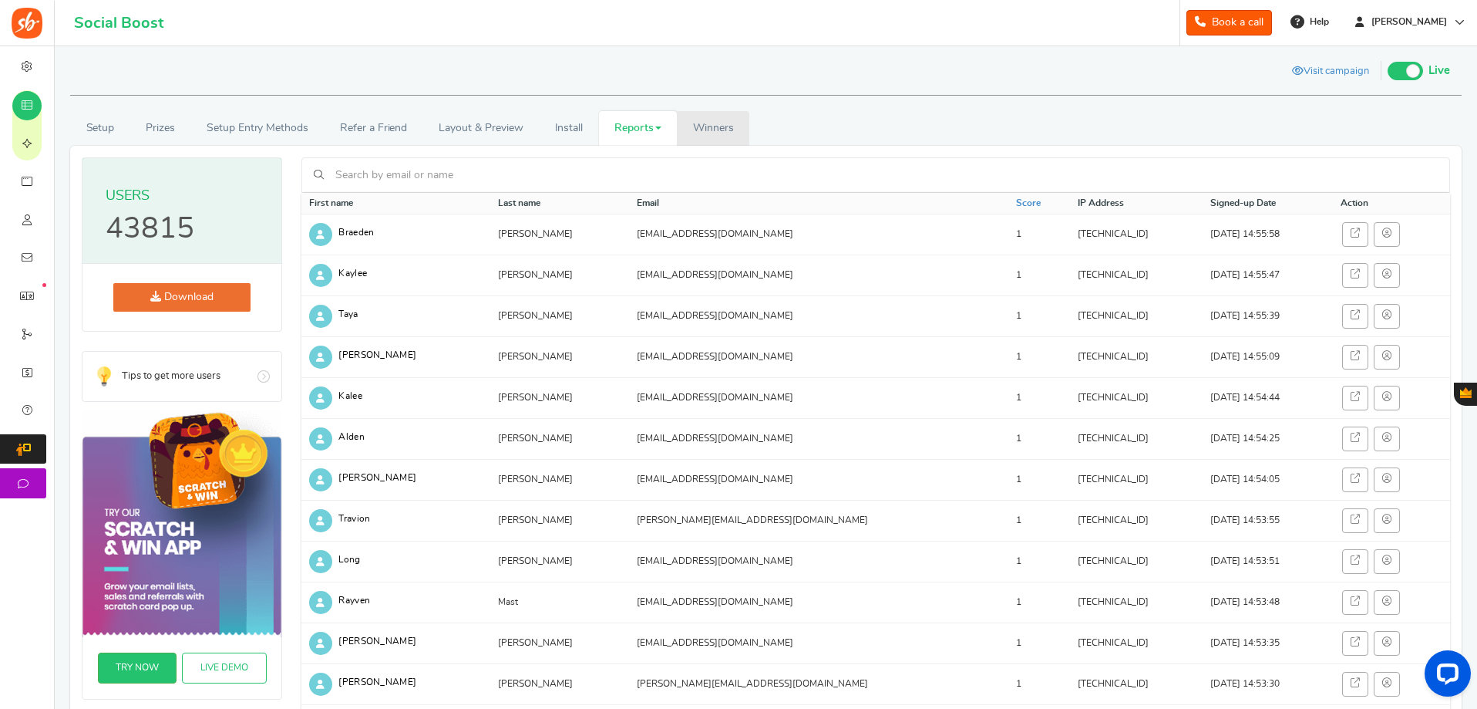
click at [703, 123] on span "Winners" at bounding box center [713, 128] width 41 height 11
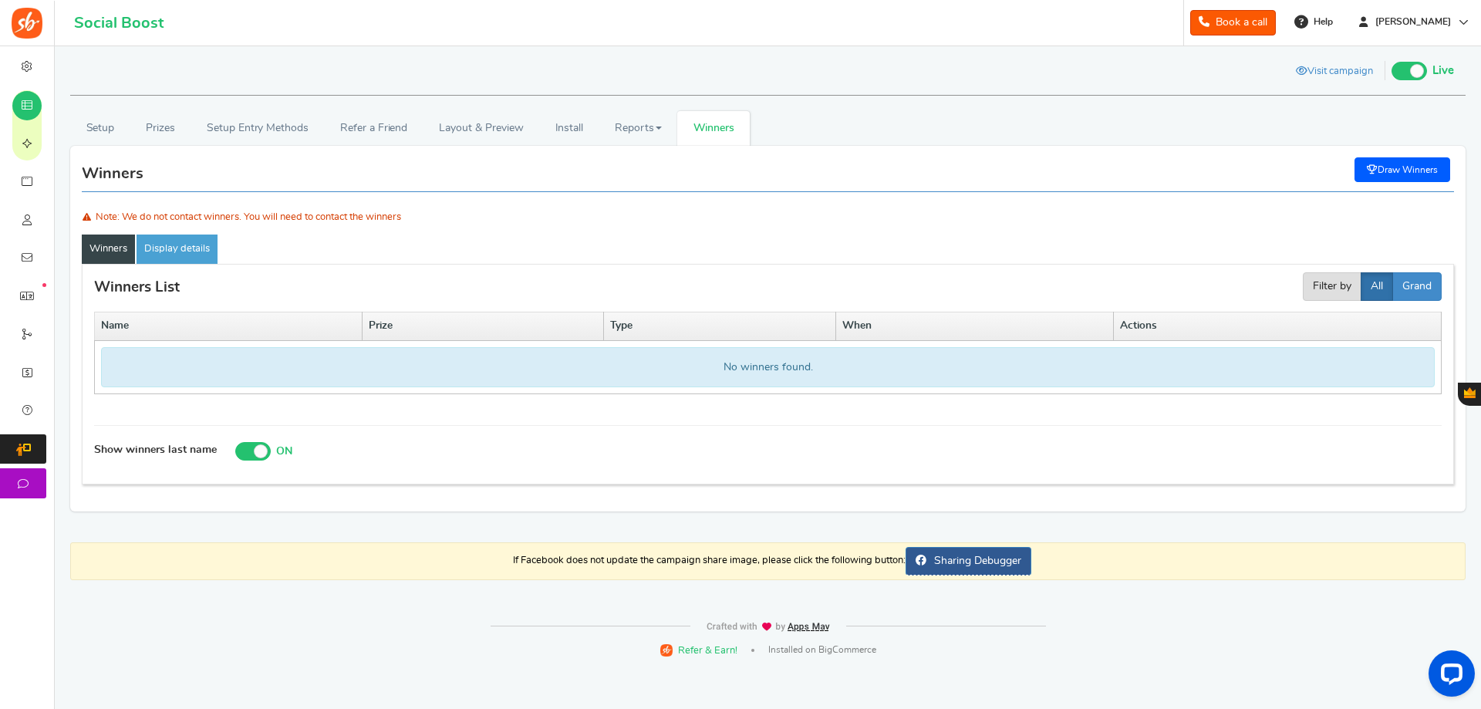
click at [107, 255] on link "Winners" at bounding box center [108, 248] width 53 height 29
click at [1406, 169] on link "Draw Winners" at bounding box center [1402, 169] width 96 height 25
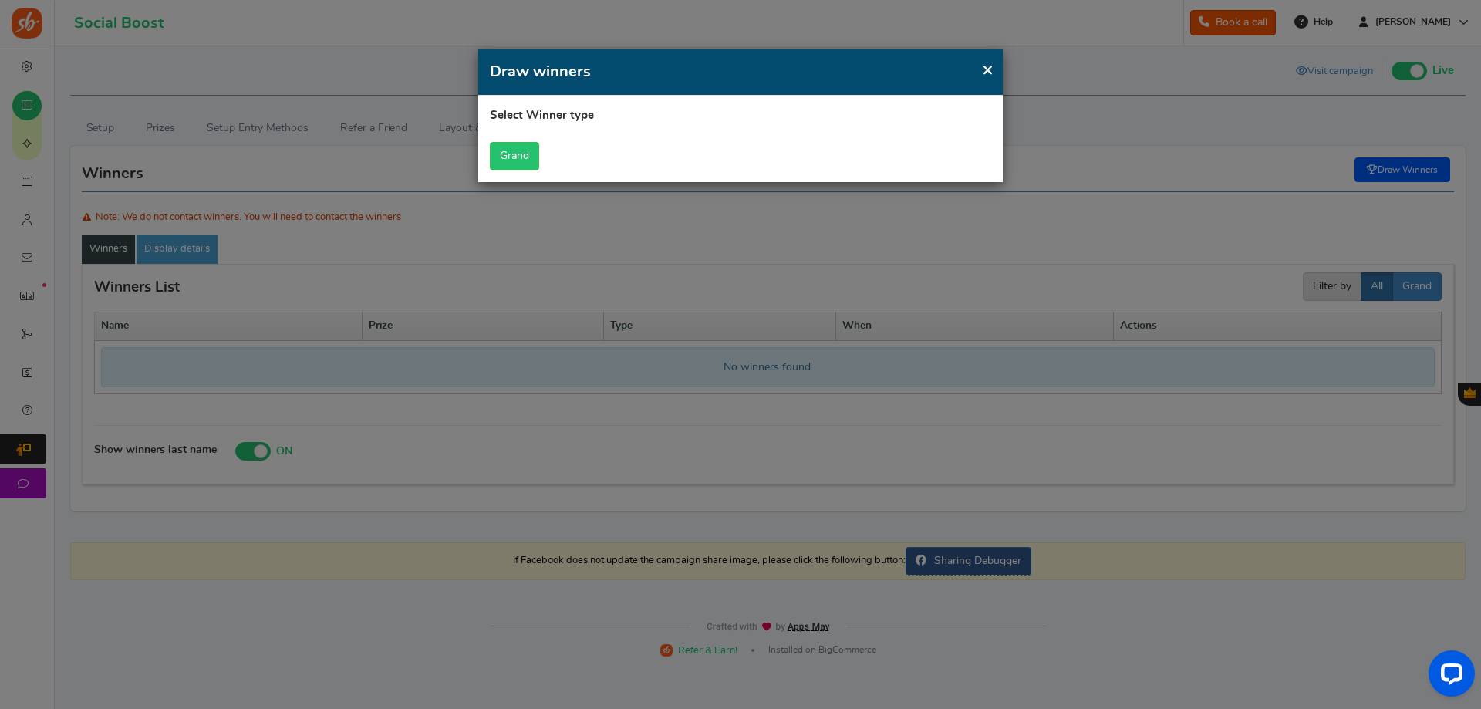
click at [985, 69] on span "×" at bounding box center [988, 69] width 12 height 19
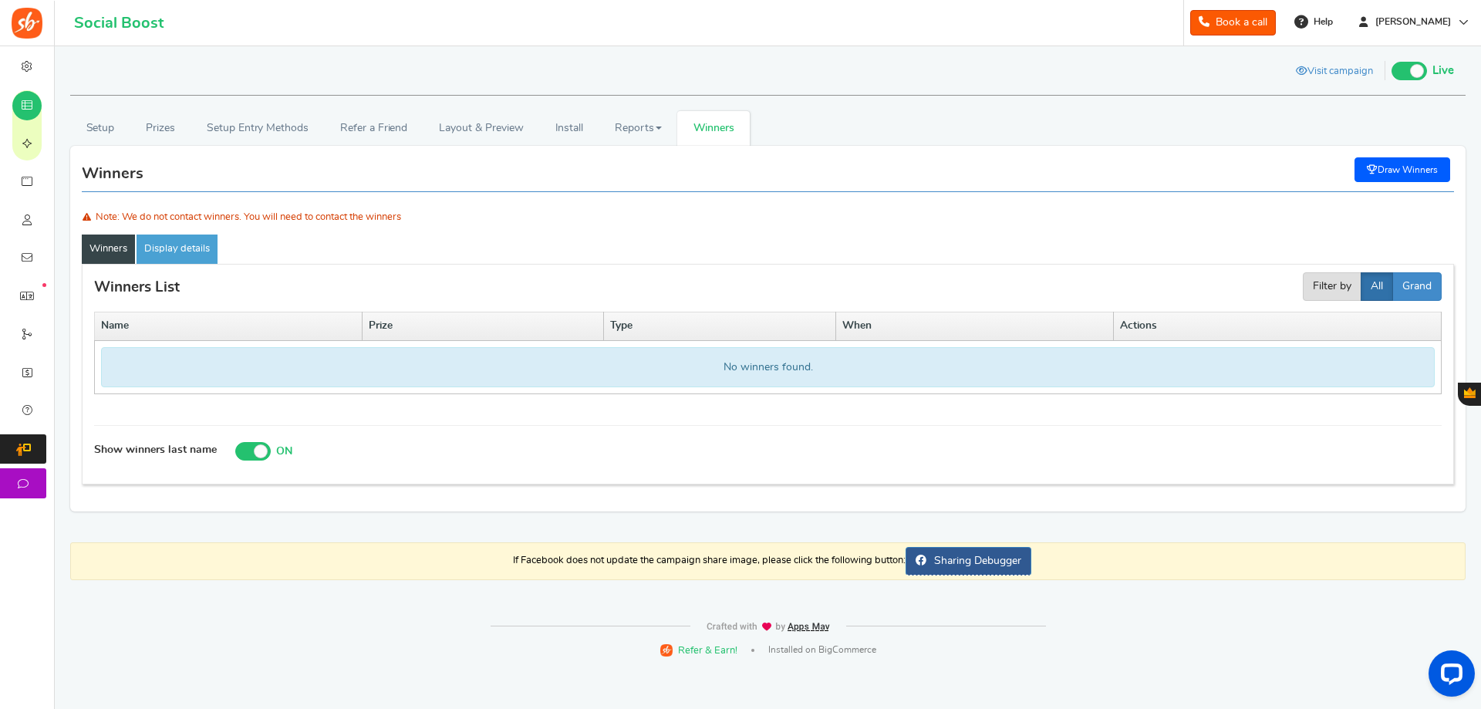
click at [1415, 163] on link "Draw Winners" at bounding box center [1402, 169] width 96 height 25
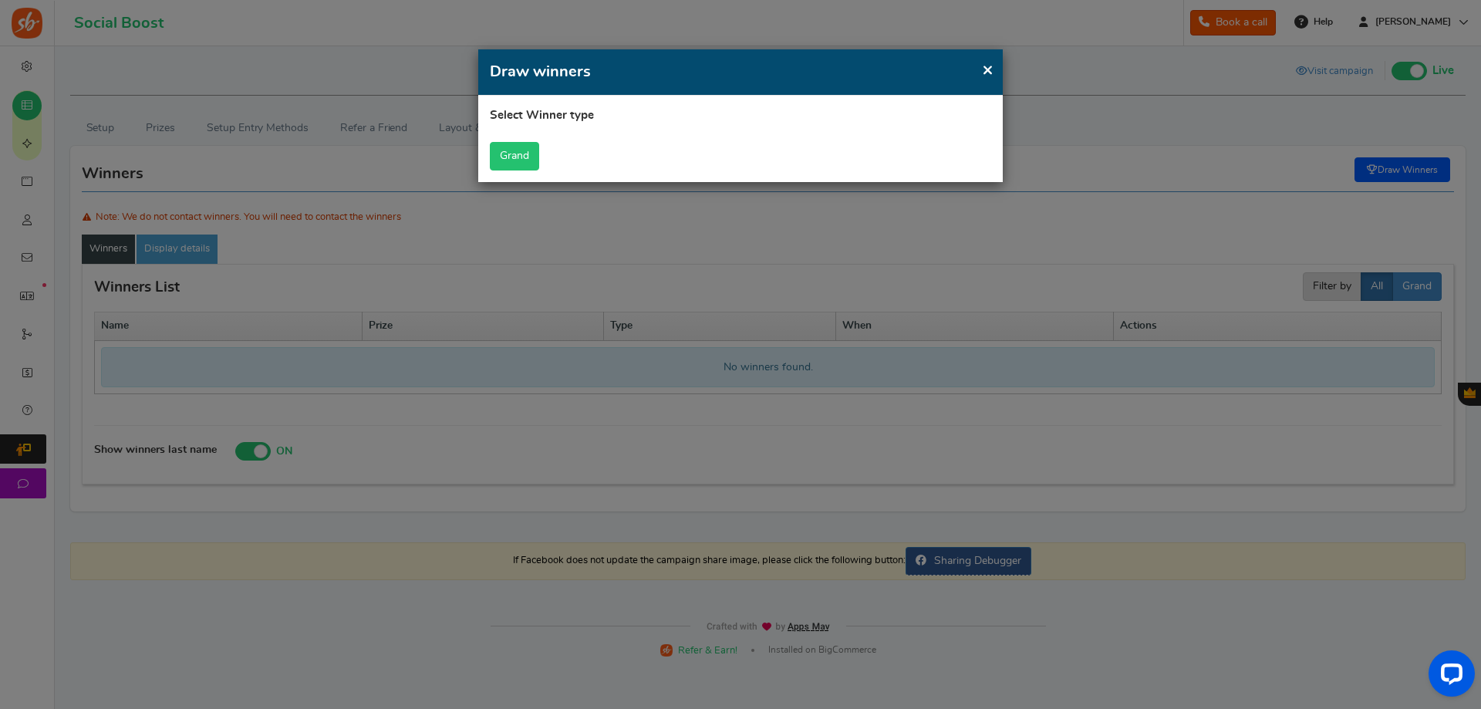
click at [512, 159] on button "Grand" at bounding box center [514, 156] width 49 height 29
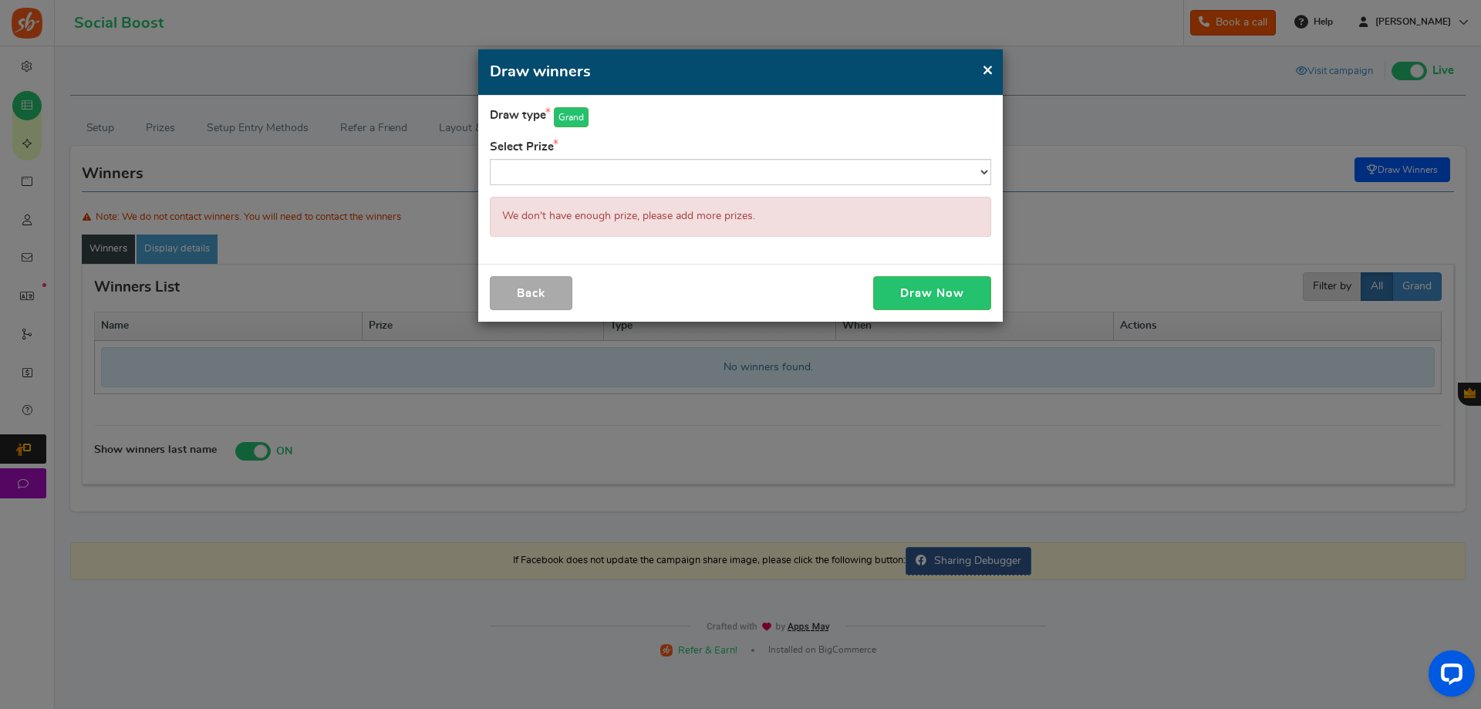
select select "all"
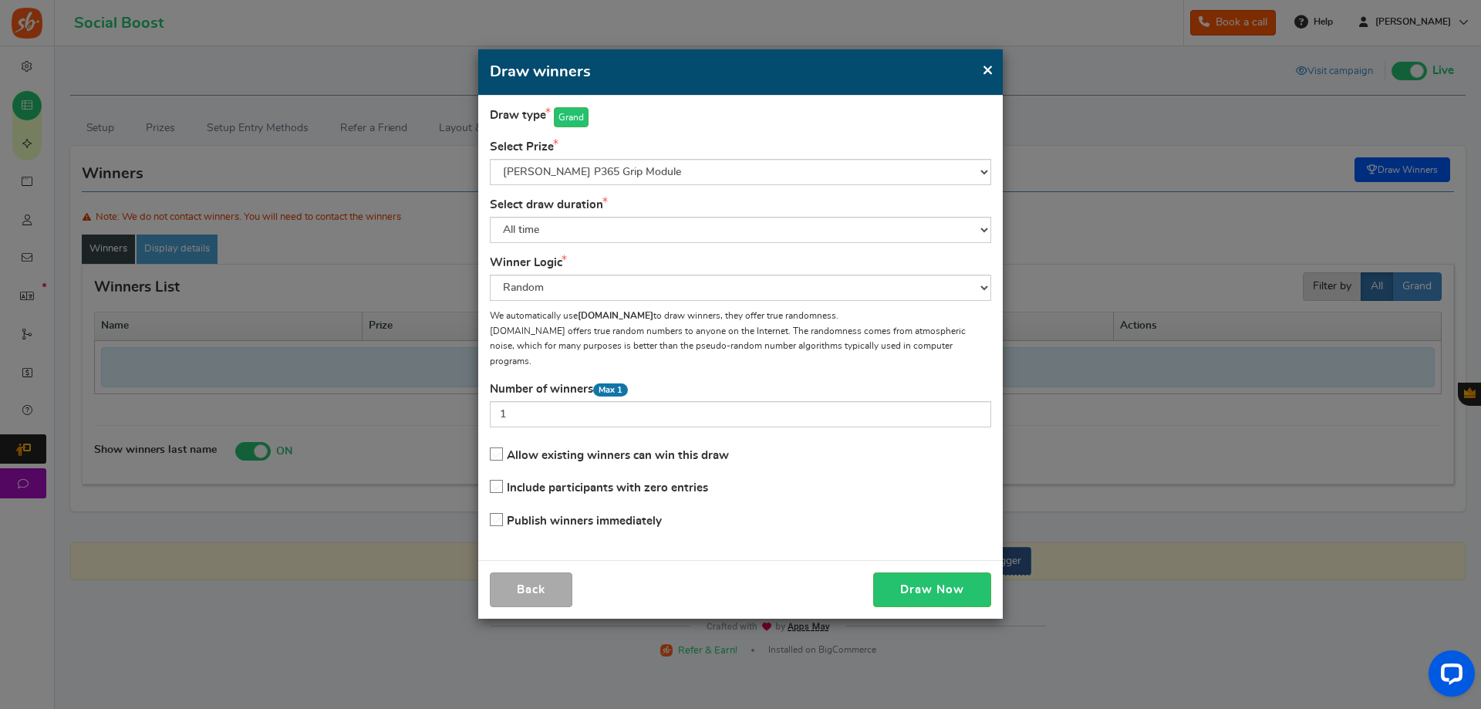
click at [584, 482] on span "Include participants with zero entries" at bounding box center [607, 488] width 201 height 12
click at [491, 482] on input "Include participants with zero entries" at bounding box center [491, 487] width 0 height 10
click at [584, 482] on span "Include participants with zero entries" at bounding box center [607, 488] width 201 height 12
click at [491, 482] on input "Include participants with zero entries" at bounding box center [491, 487] width 0 height 10
click at [896, 572] on button "Draw Now" at bounding box center [932, 589] width 118 height 35
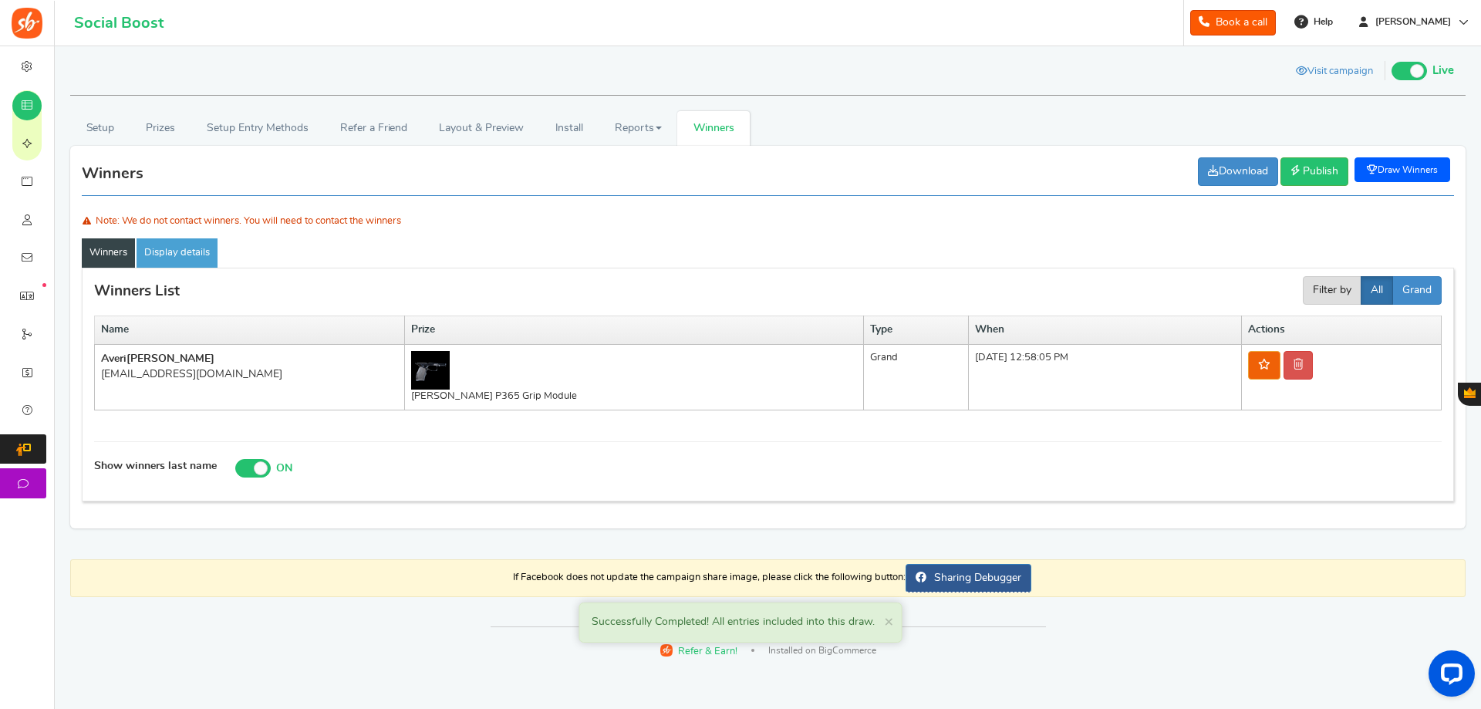
drag, startPoint x: 283, startPoint y: 378, endPoint x: 104, endPoint y: 363, distance: 179.5
click at [104, 363] on td "Averi Velasco houssamejvfarromeque@outlook.com" at bounding box center [250, 377] width 310 height 66
click at [227, 379] on div "houssamejvfarromeque@outlook.com" at bounding box center [249, 373] width 297 height 15
click at [228, 379] on div "houssamejvfarromeque@outlook.com" at bounding box center [249, 373] width 297 height 15
click at [229, 373] on div "houssamejvfarromeque@outlook.com" at bounding box center [249, 373] width 297 height 15
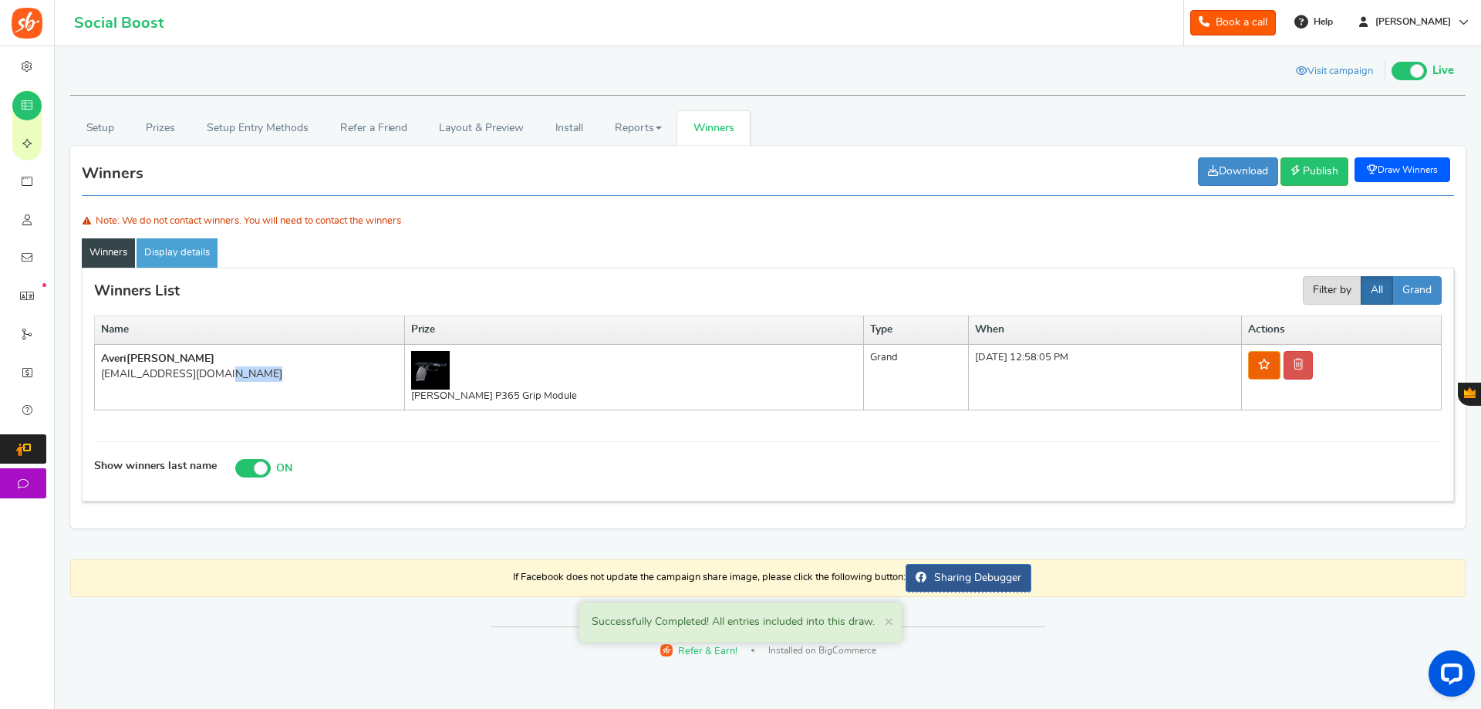
click at [229, 373] on div "houssamejvfarromeque@outlook.com" at bounding box center [249, 373] width 297 height 15
click at [304, 376] on div "houssamejvfarromeque@outlook.com" at bounding box center [249, 373] width 297 height 15
drag, startPoint x: 302, startPoint y: 376, endPoint x: 115, endPoint y: 359, distance: 188.1
click at [115, 359] on td "Averi Velasco houssamejvfarromeque@outlook.com" at bounding box center [250, 377] width 310 height 66
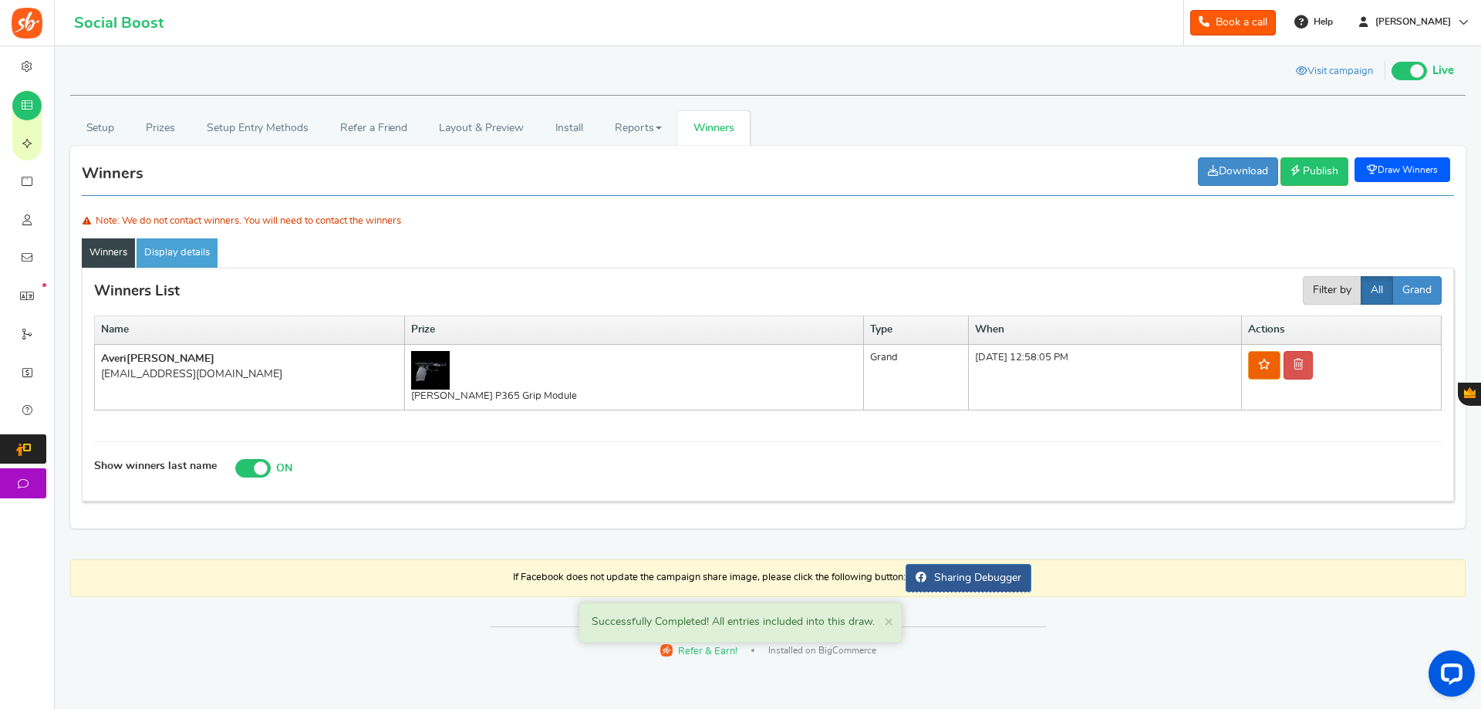
copy td "Averi Velasco houssamejvfarromeque@outlook.com"
click at [361, 351] on td "Averi Velasco houssamejvfarromeque@outlook.com" at bounding box center [250, 377] width 310 height 66
drag, startPoint x: 318, startPoint y: 375, endPoint x: 102, endPoint y: 355, distance: 216.8
click at [102, 355] on td "Averi Velasco houssamejvfarromeque@outlook.com" at bounding box center [250, 377] width 310 height 66
click at [275, 367] on div "houssamejvfarromeque@outlook.com" at bounding box center [249, 373] width 297 height 15
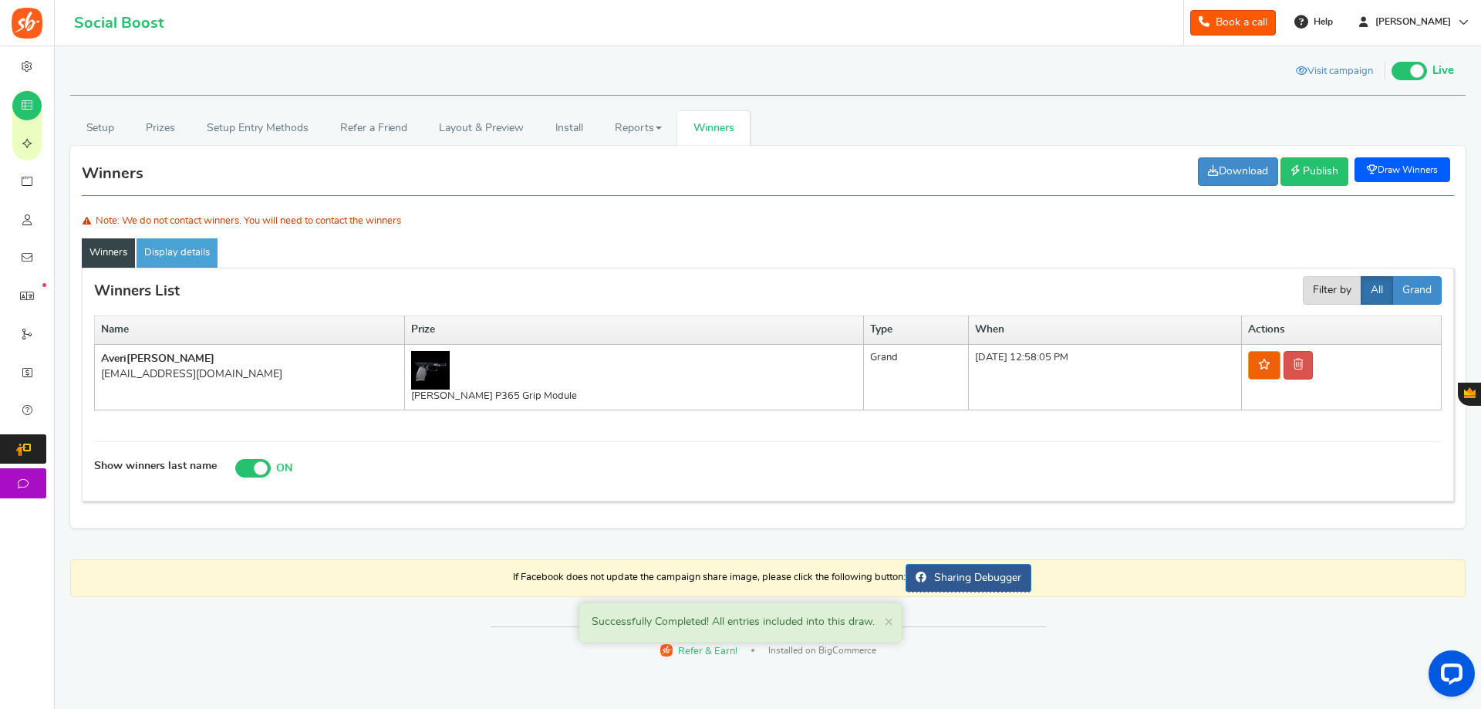
click at [271, 384] on td "Averi Velasco houssamejvfarromeque@outlook.com" at bounding box center [250, 377] width 310 height 66
drag, startPoint x: 285, startPoint y: 375, endPoint x: 96, endPoint y: 358, distance: 190.4
click at [96, 358] on td "Averi Velasco houssamejvfarromeque@outlook.com" at bounding box center [250, 377] width 310 height 66
click at [106, 360] on b "Averi Velasco" at bounding box center [157, 358] width 113 height 11
drag, startPoint x: 101, startPoint y: 356, endPoint x: 301, endPoint y: 398, distance: 204.0
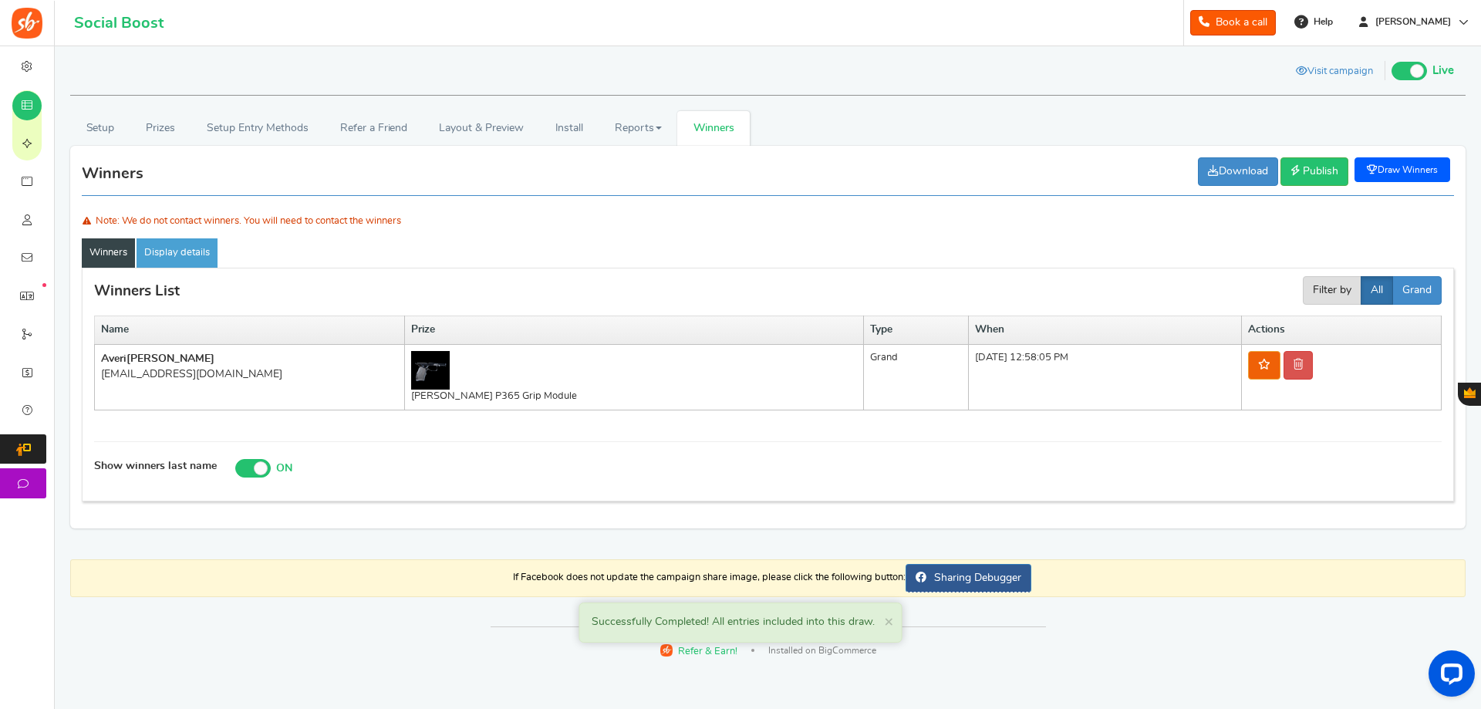
click at [301, 398] on td "Averi Velasco houssamejvfarromeque@outlook.com" at bounding box center [250, 377] width 310 height 66
click at [217, 59] on h1 "Visit campaign Preview Preview as Live Visit campaign Live Paused Recommended: …" at bounding box center [767, 72] width 1395 height 45
drag, startPoint x: 32, startPoint y: 14, endPoint x: 265, endPoint y: 321, distance: 385.7
click at [265, 321] on th "Name" at bounding box center [250, 330] width 310 height 29
drag, startPoint x: 417, startPoint y: 221, endPoint x: 90, endPoint y: 215, distance: 327.0
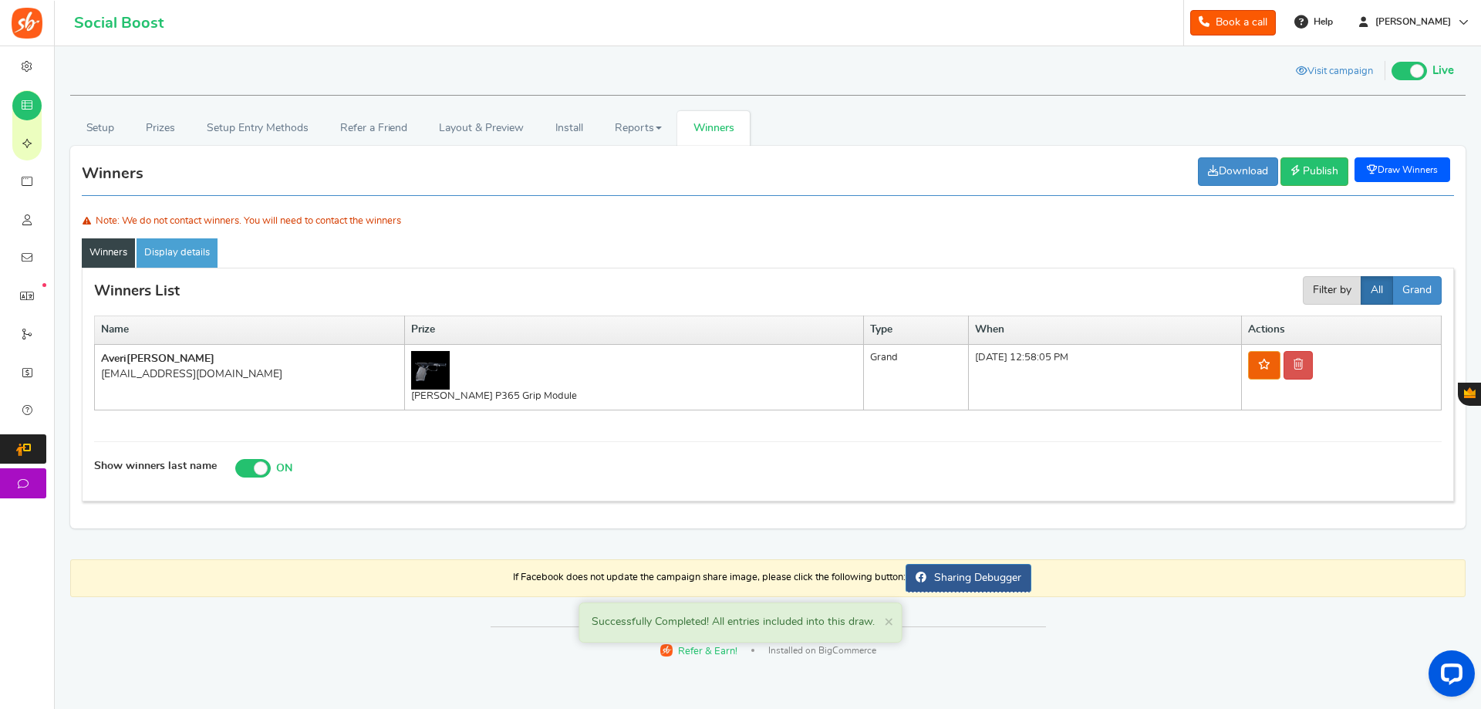
click at [90, 215] on div "Note: We do not contact winners. You will need to contact the winners" at bounding box center [768, 221] width 1372 height 20
click at [299, 241] on ul "Winners Display details" at bounding box center [768, 252] width 1372 height 29
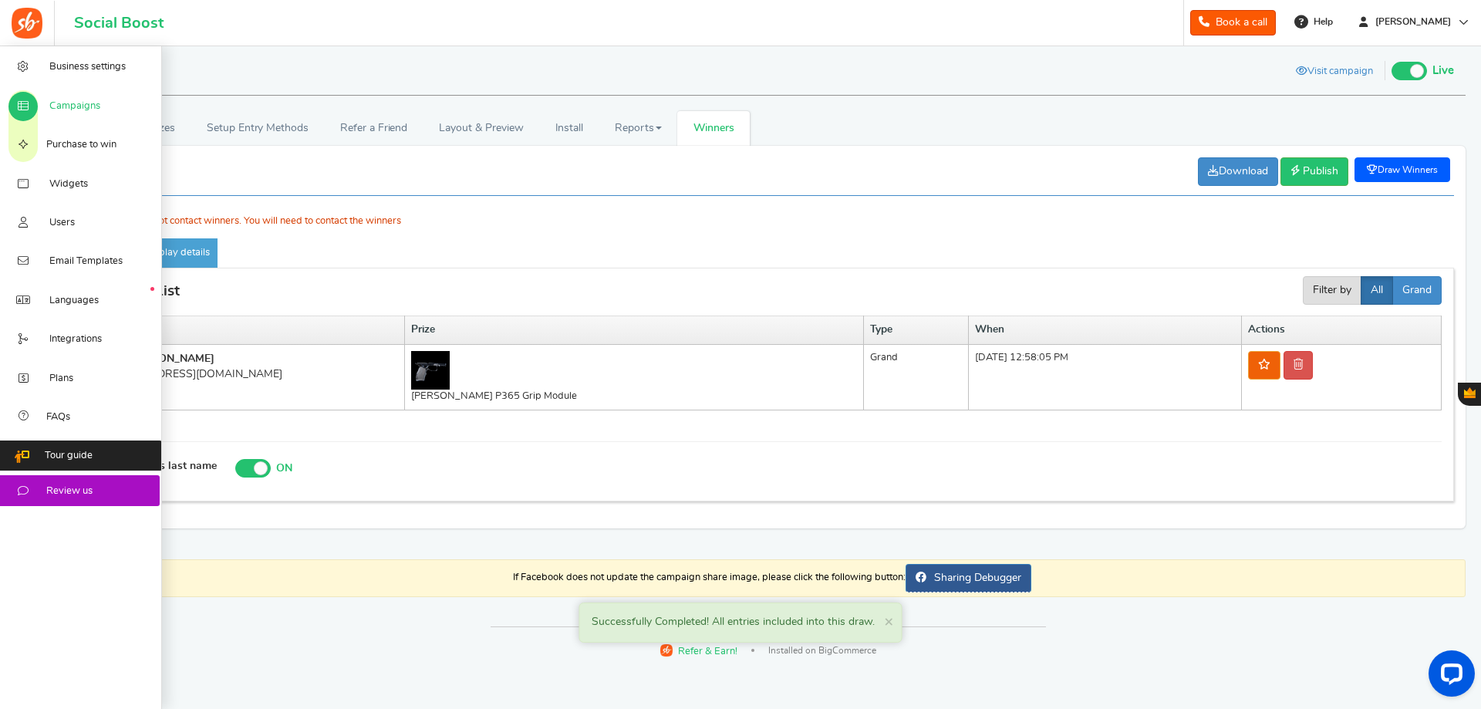
click at [79, 100] on span "Campaigns" at bounding box center [74, 106] width 51 height 14
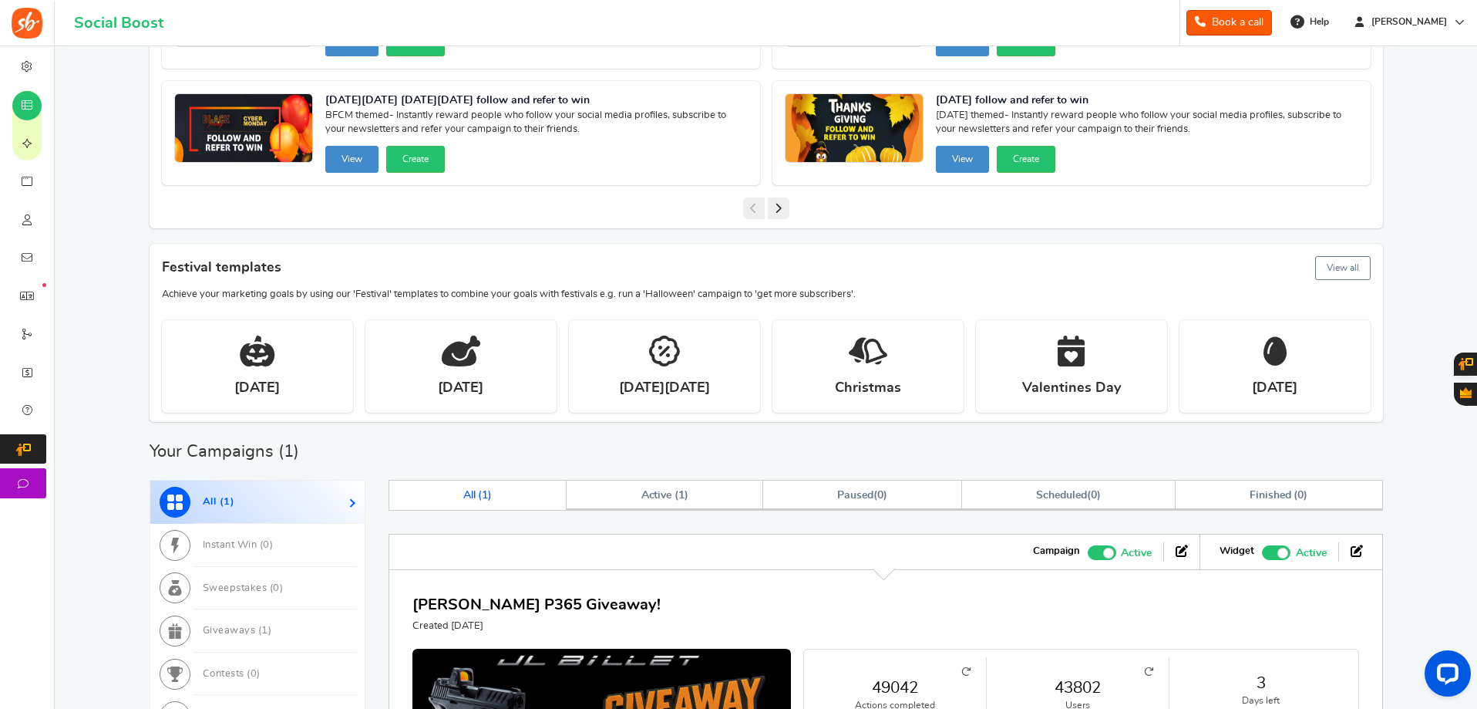
scroll to position [536, 0]
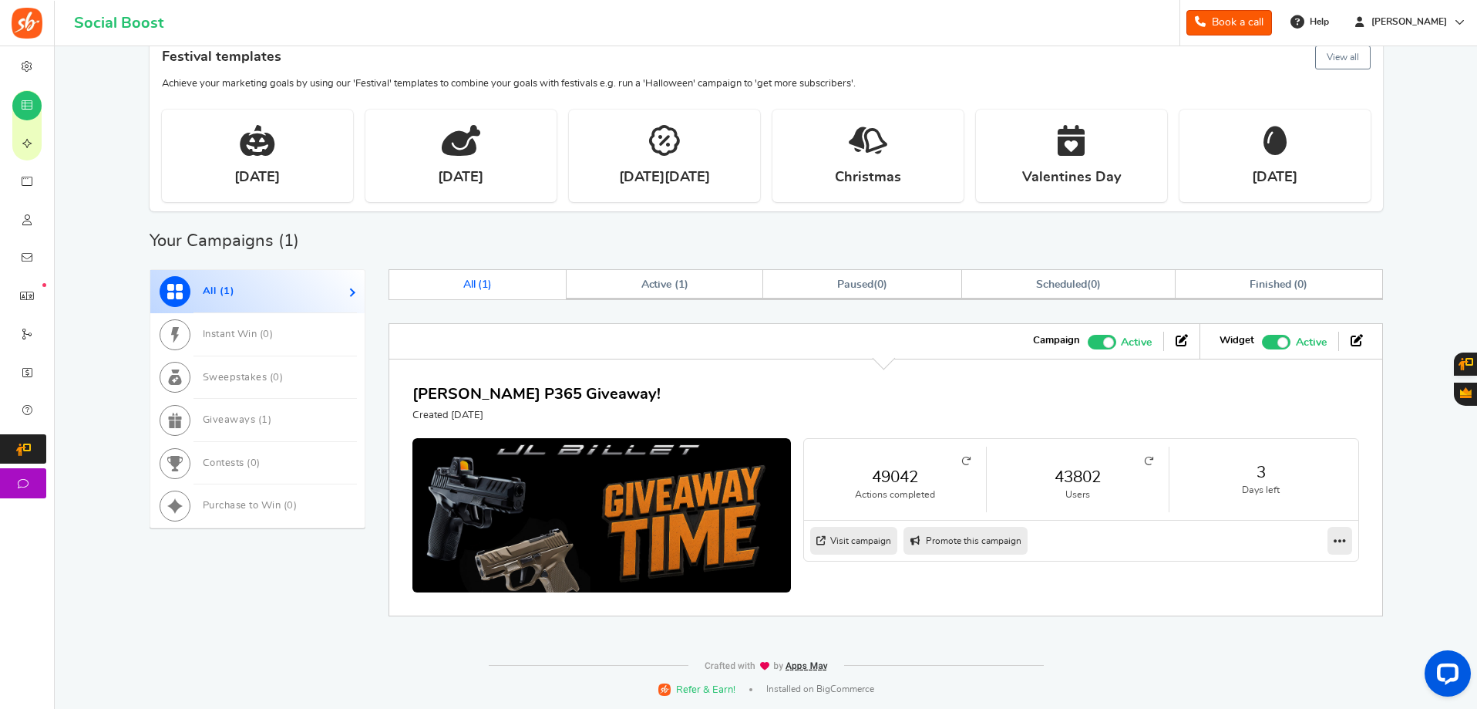
click at [1087, 477] on link "43802" at bounding box center [1077, 477] width 151 height 22
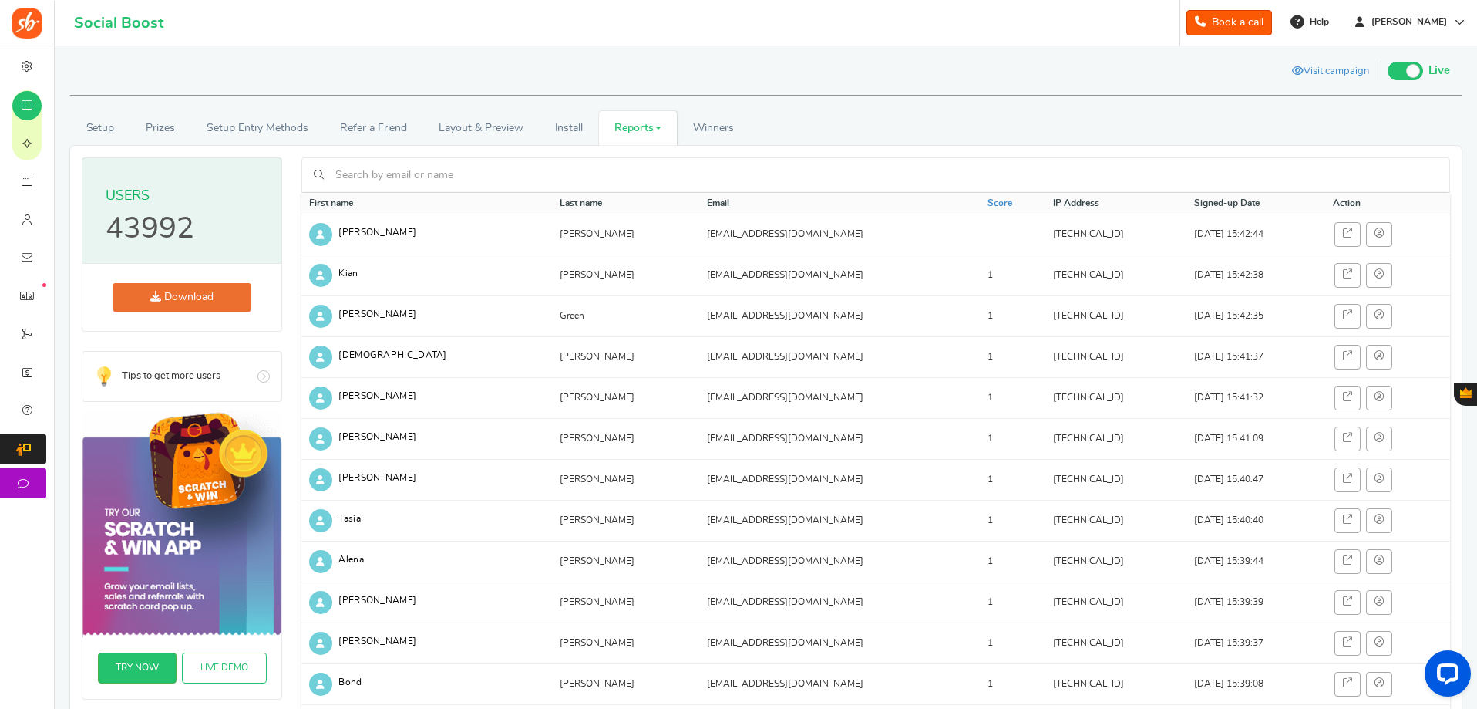
click at [183, 295] on link "Download" at bounding box center [181, 297] width 137 height 29
